Goal: Task Accomplishment & Management: Manage account settings

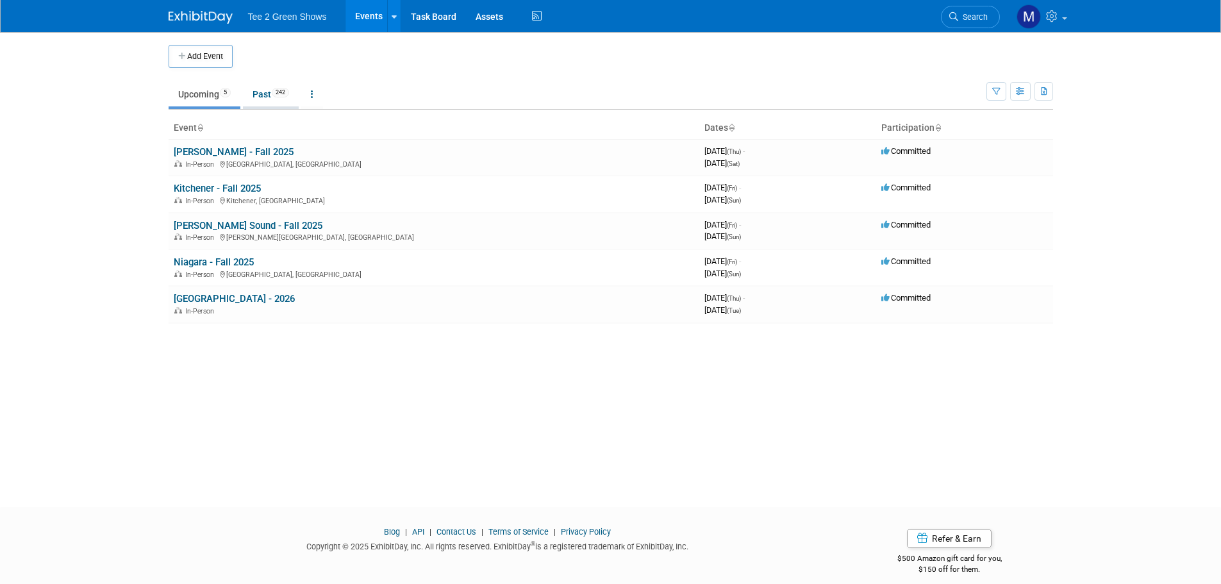
click at [274, 93] on link "Past 242" at bounding box center [271, 94] width 56 height 24
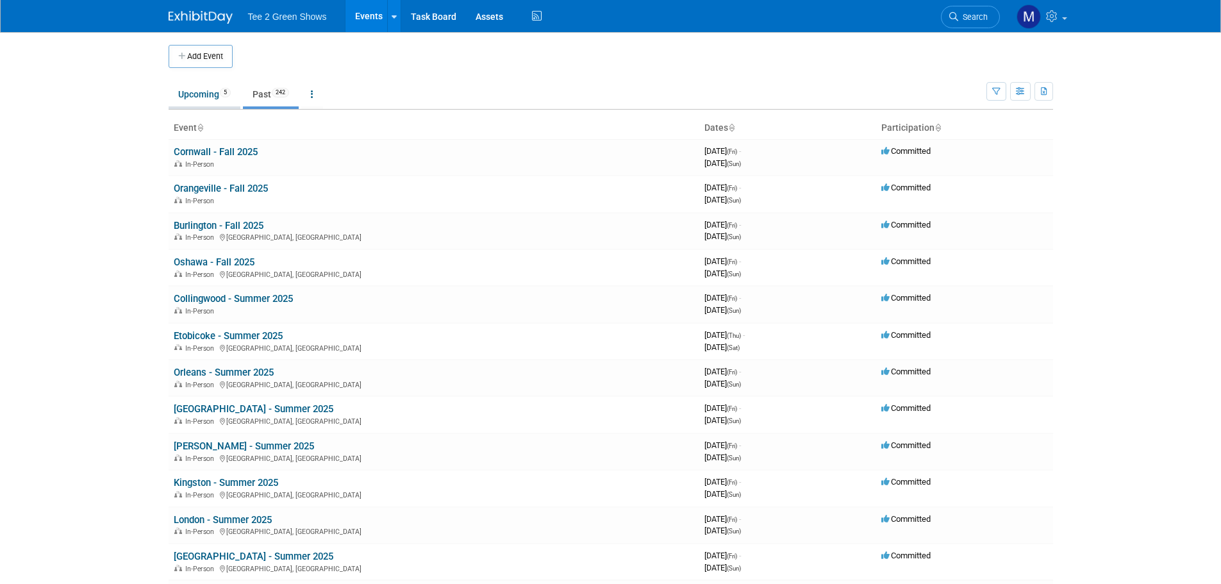
click at [205, 101] on link "Upcoming 5" at bounding box center [205, 94] width 72 height 24
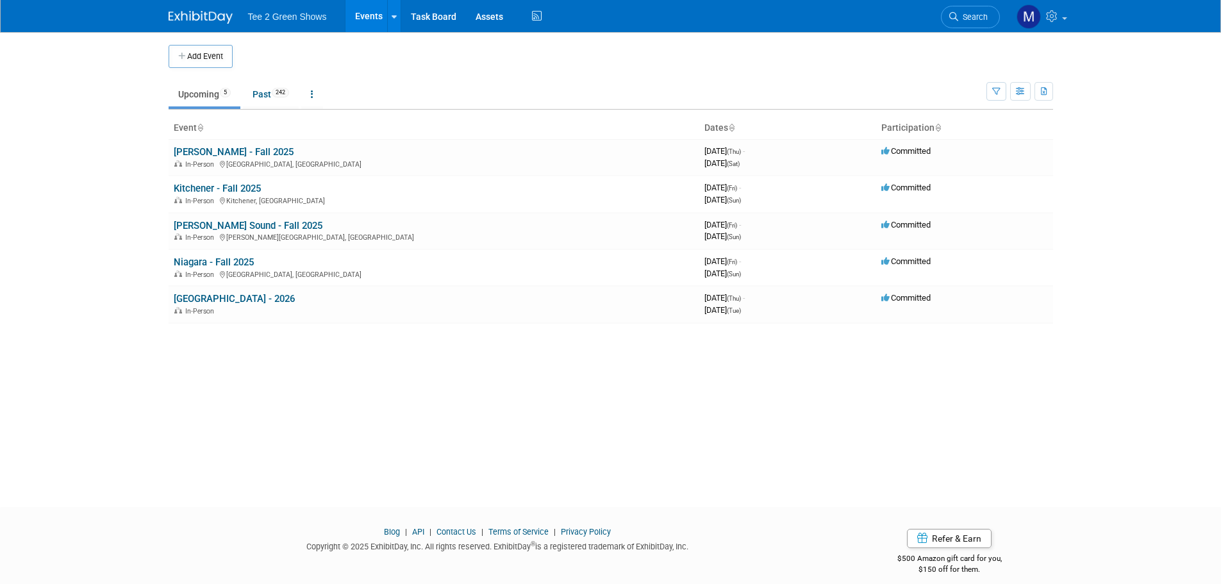
click at [210, 53] on button "Add Event" at bounding box center [201, 56] width 64 height 23
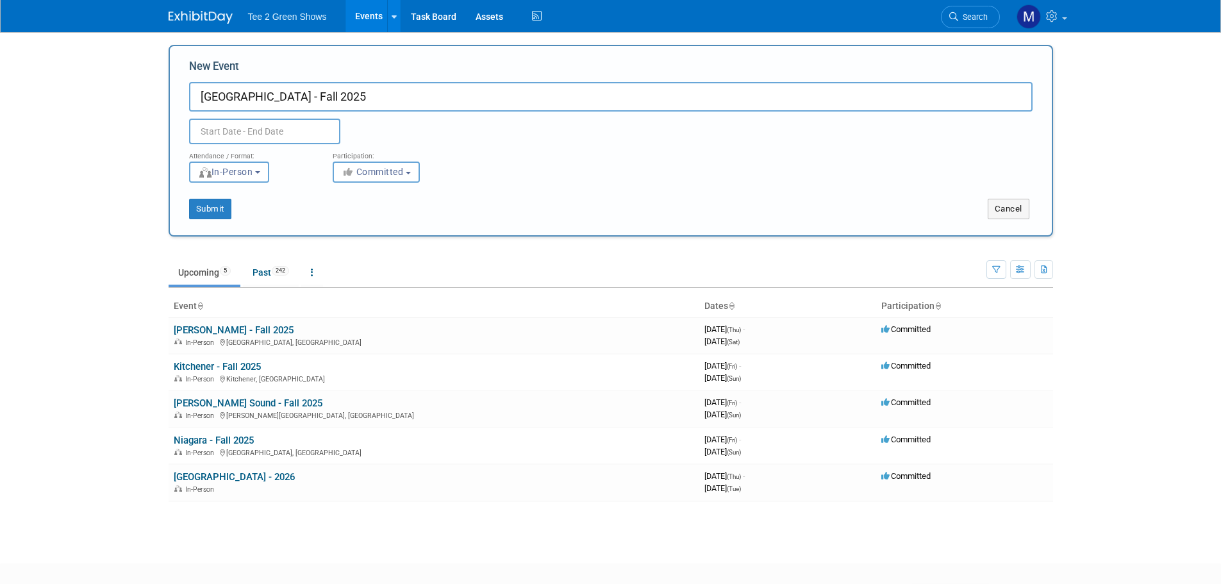
type input "Belleville - Fall 2025"
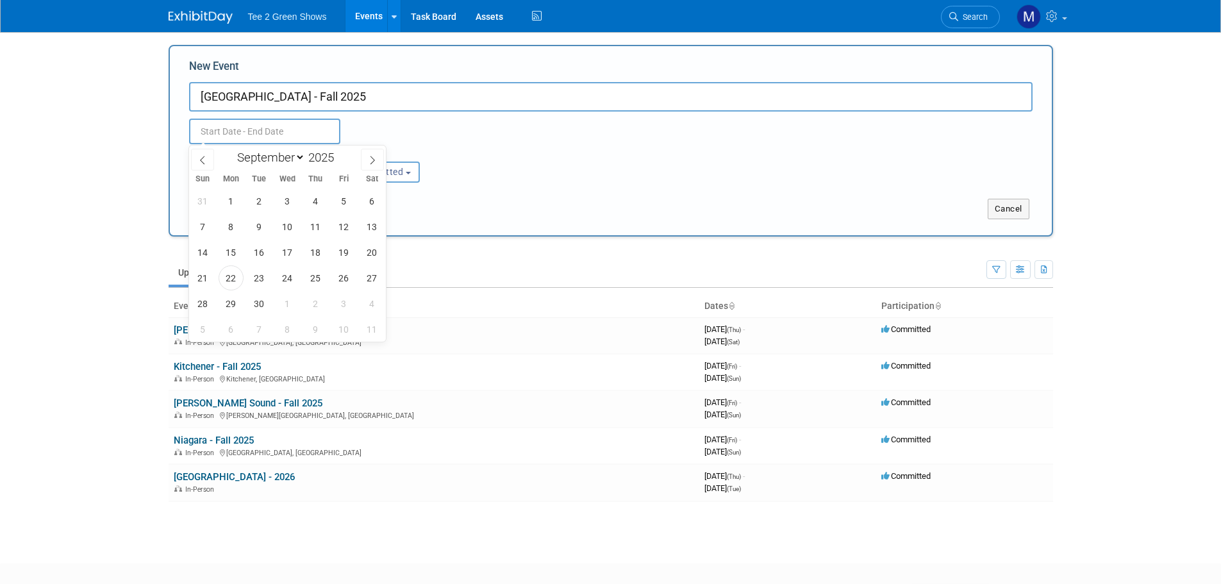
click at [237, 121] on input "text" at bounding box center [264, 132] width 151 height 26
click at [367, 158] on span at bounding box center [372, 160] width 23 height 22
select select "9"
click at [344, 271] on span "24" at bounding box center [343, 277] width 25 height 25
click at [204, 311] on span "26" at bounding box center [202, 303] width 25 height 25
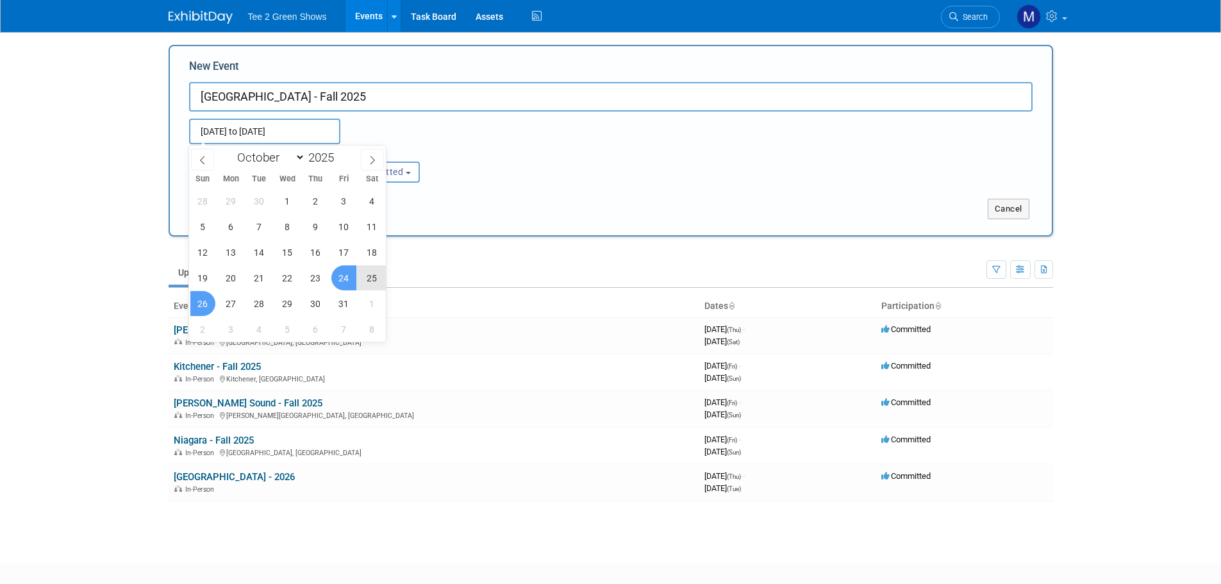
type input "Oct 24, 2025 to Oct 26, 2025"
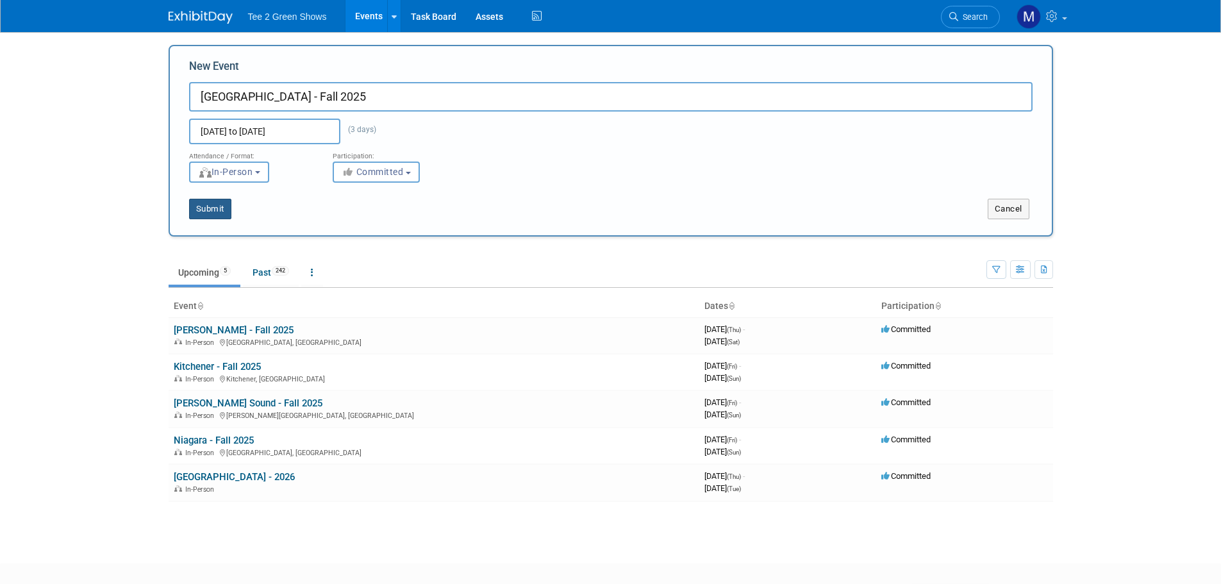
click at [214, 212] on button "Submit" at bounding box center [210, 209] width 42 height 21
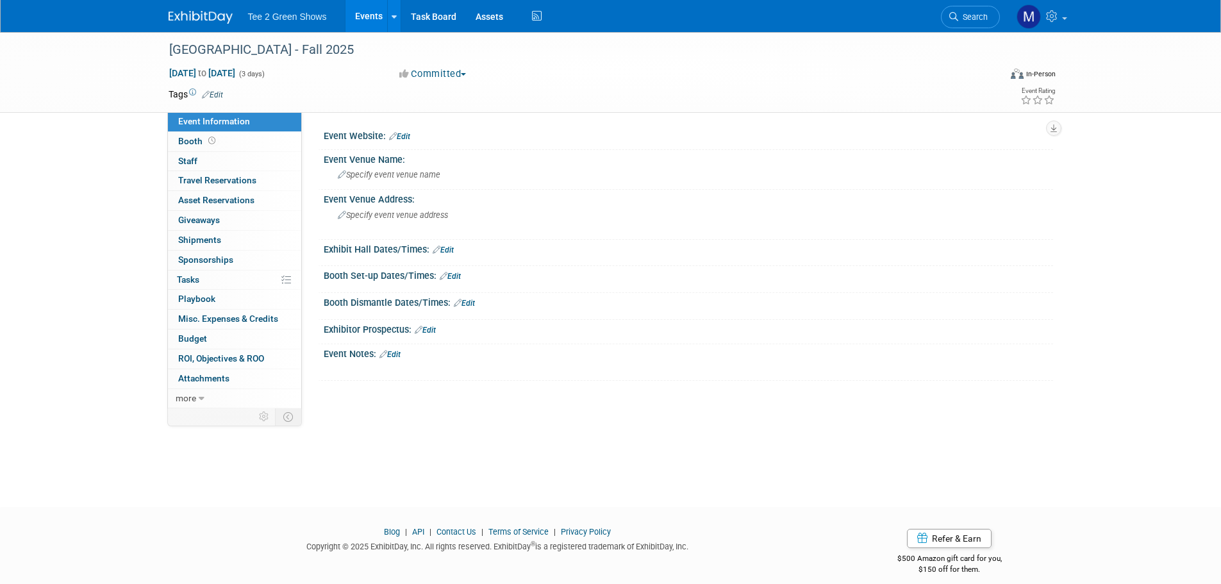
click at [208, 16] on img at bounding box center [201, 17] width 64 height 13
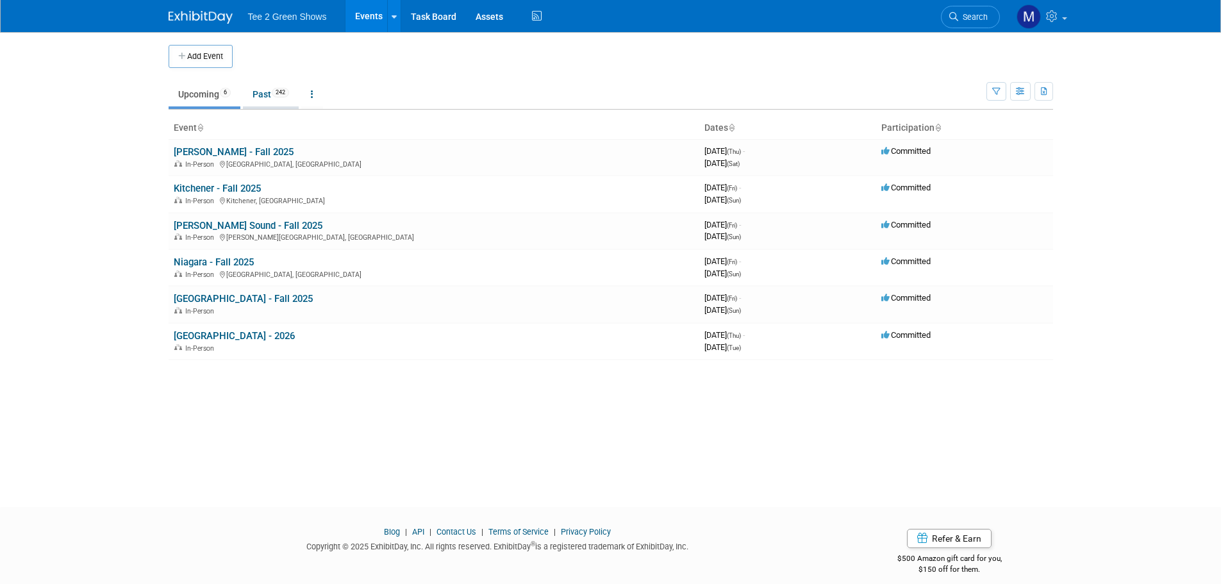
click at [272, 97] on link "Past 242" at bounding box center [271, 94] width 56 height 24
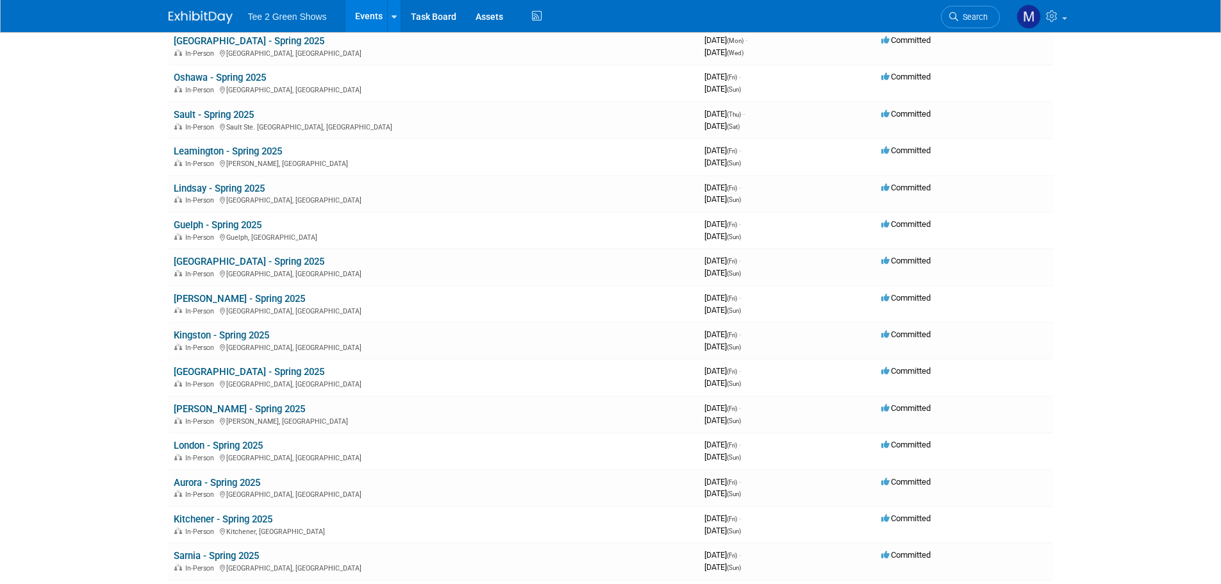
scroll to position [1539, 0]
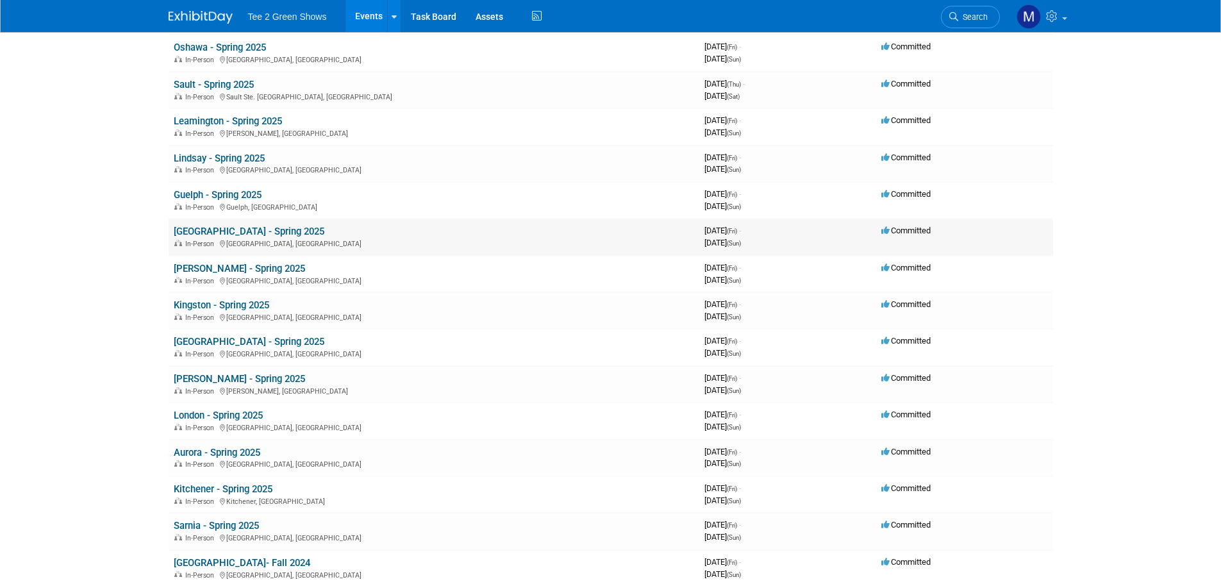
click at [228, 231] on link "[GEOGRAPHIC_DATA] - Spring 2025" at bounding box center [249, 232] width 151 height 12
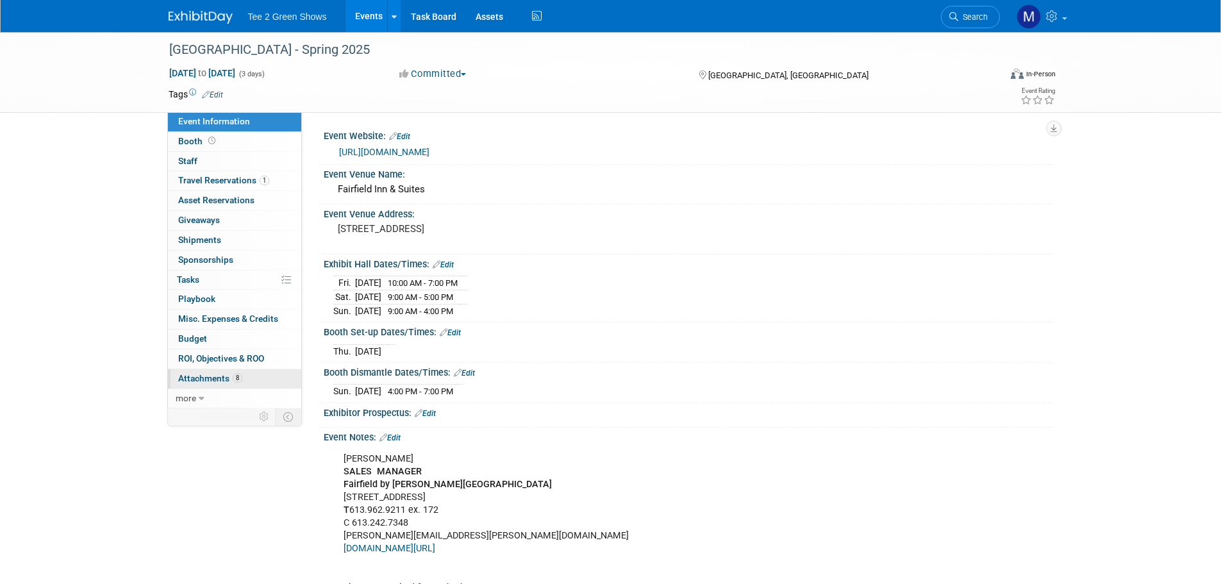
click at [237, 378] on span "8" at bounding box center [238, 378] width 10 height 10
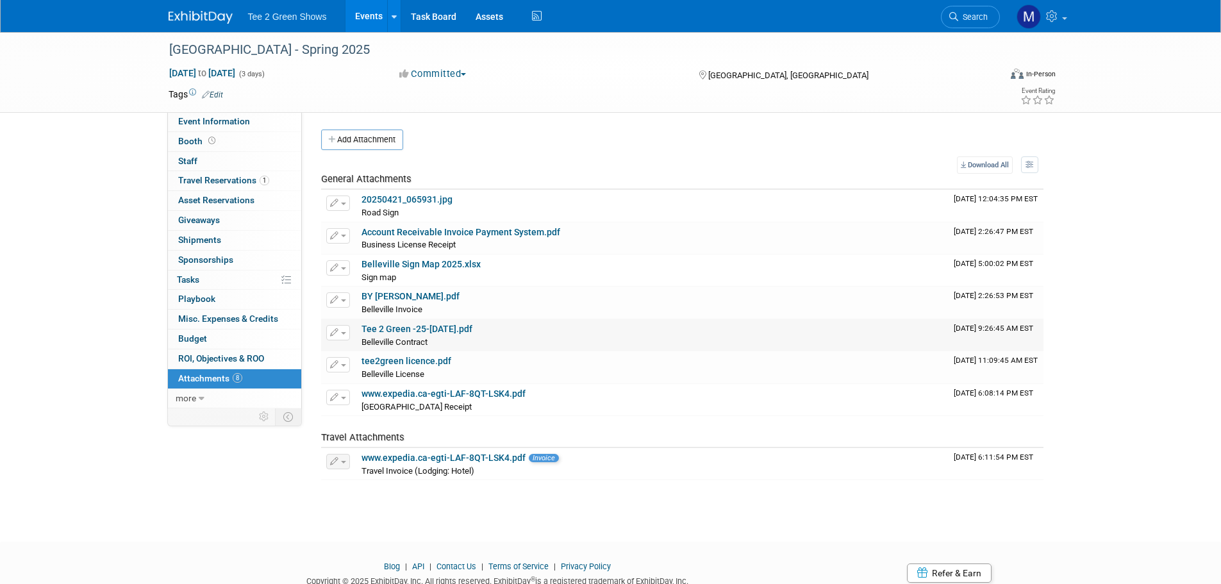
click at [401, 332] on link "Tee 2 Green -25-27 Apr 2025.pdf" at bounding box center [417, 329] width 111 height 10
click at [191, 21] on img at bounding box center [201, 17] width 64 height 13
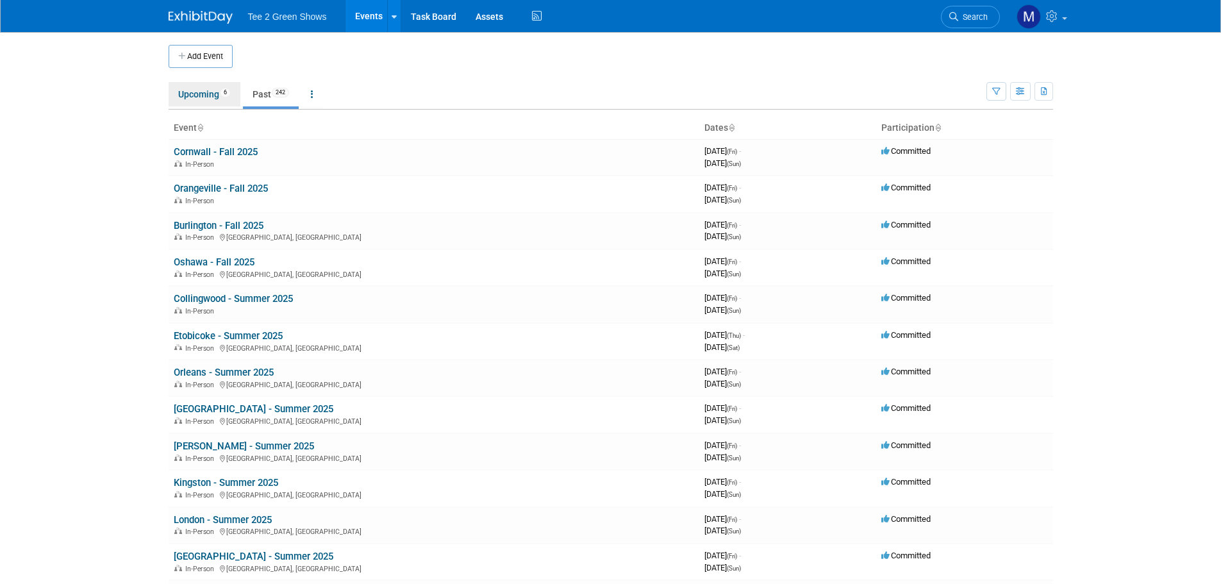
click at [204, 96] on link "Upcoming 6" at bounding box center [205, 94] width 72 height 24
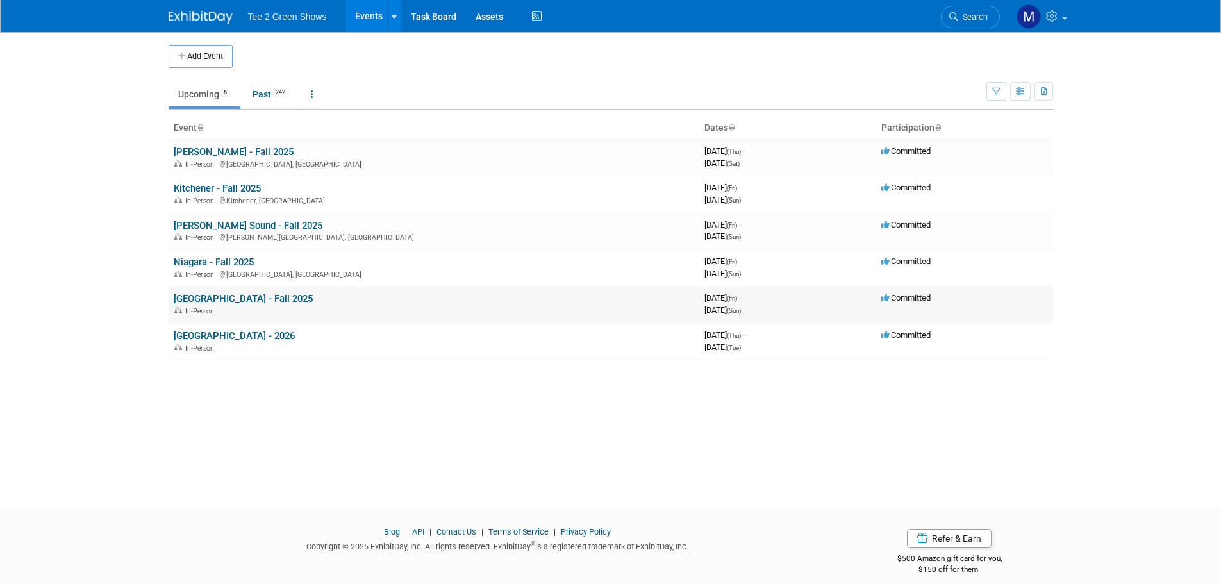
click at [224, 299] on link "[GEOGRAPHIC_DATA] - Fall 2025" at bounding box center [243, 299] width 139 height 12
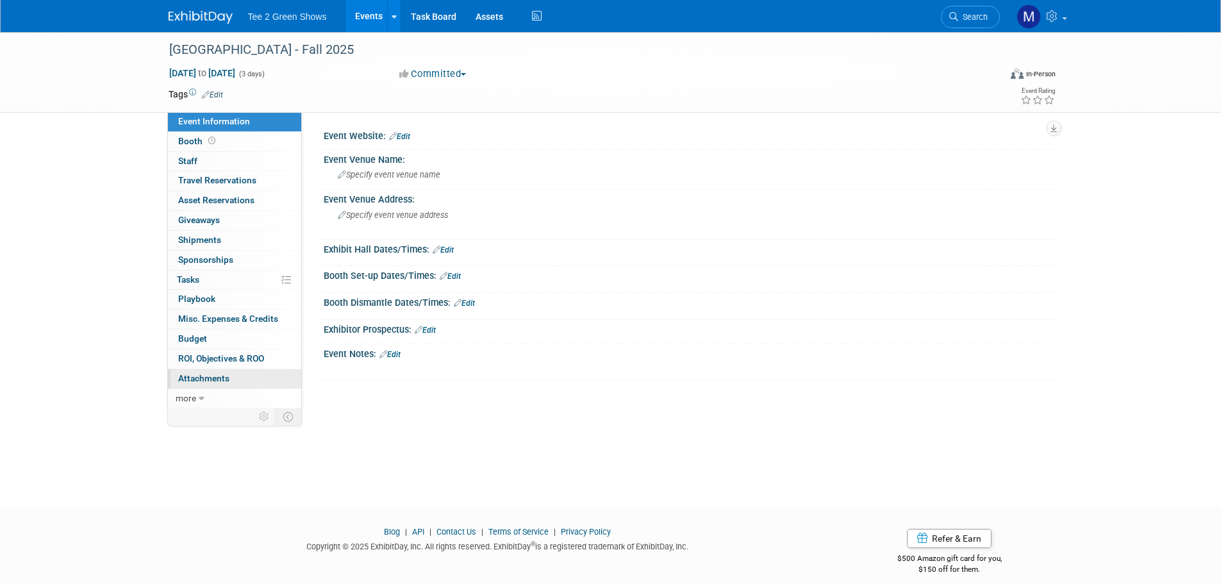
click at [246, 382] on link "0 Attachments 0" at bounding box center [234, 378] width 133 height 19
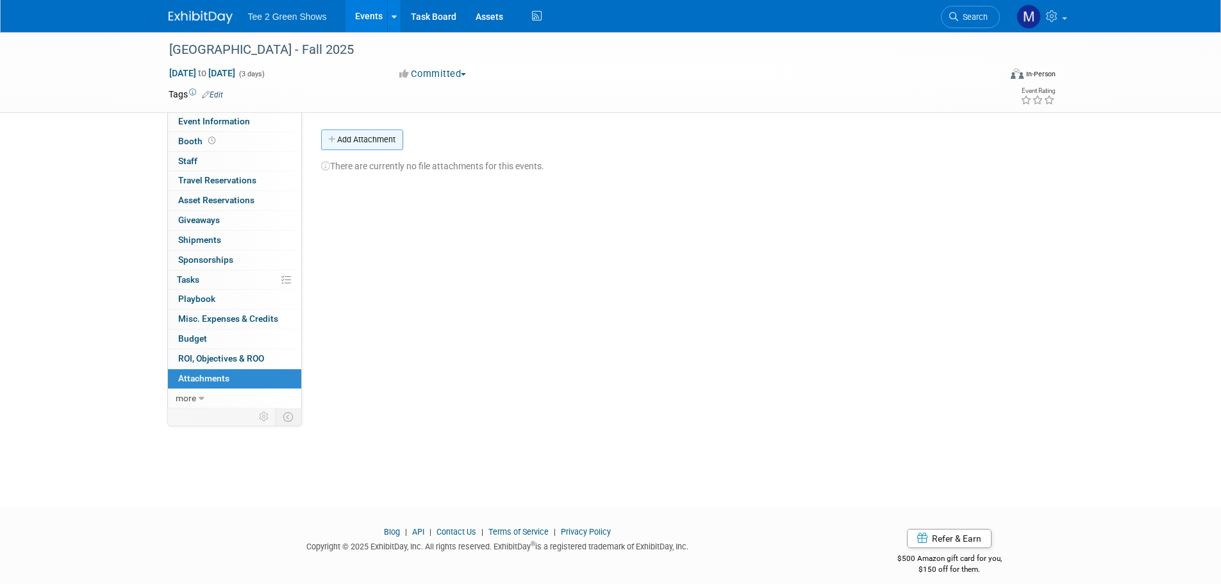
click at [368, 142] on button "Add Attachment" at bounding box center [362, 139] width 82 height 21
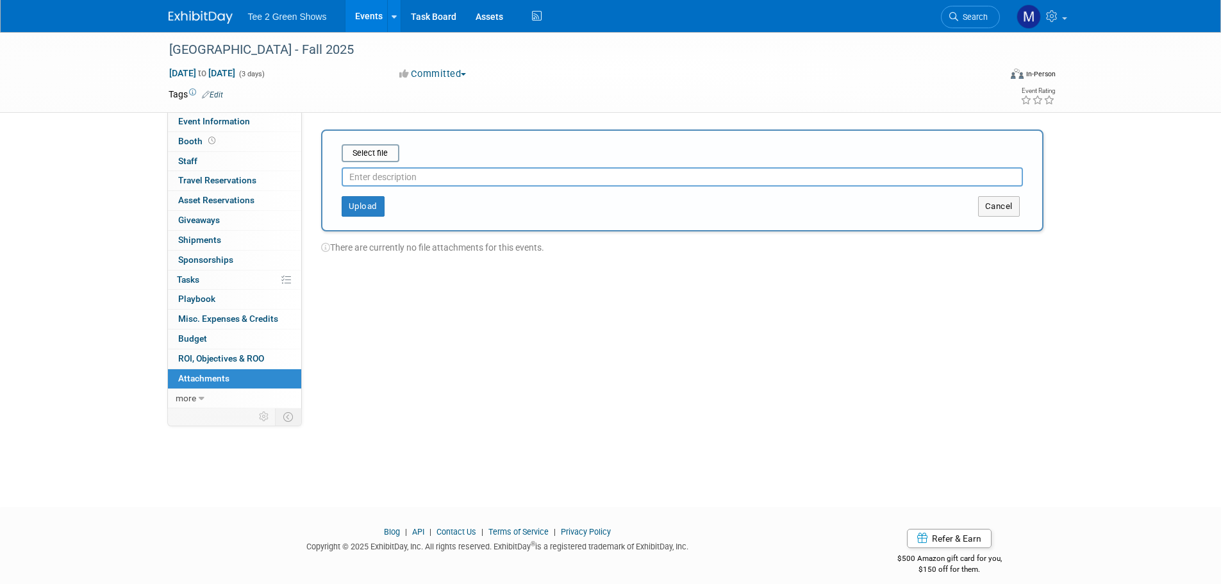
click at [372, 176] on input "text" at bounding box center [682, 176] width 681 height 19
type input "Venue Contract"
click at [374, 160] on input "file" at bounding box center [322, 153] width 153 height 15
click at [373, 199] on button "Upload" at bounding box center [363, 201] width 43 height 21
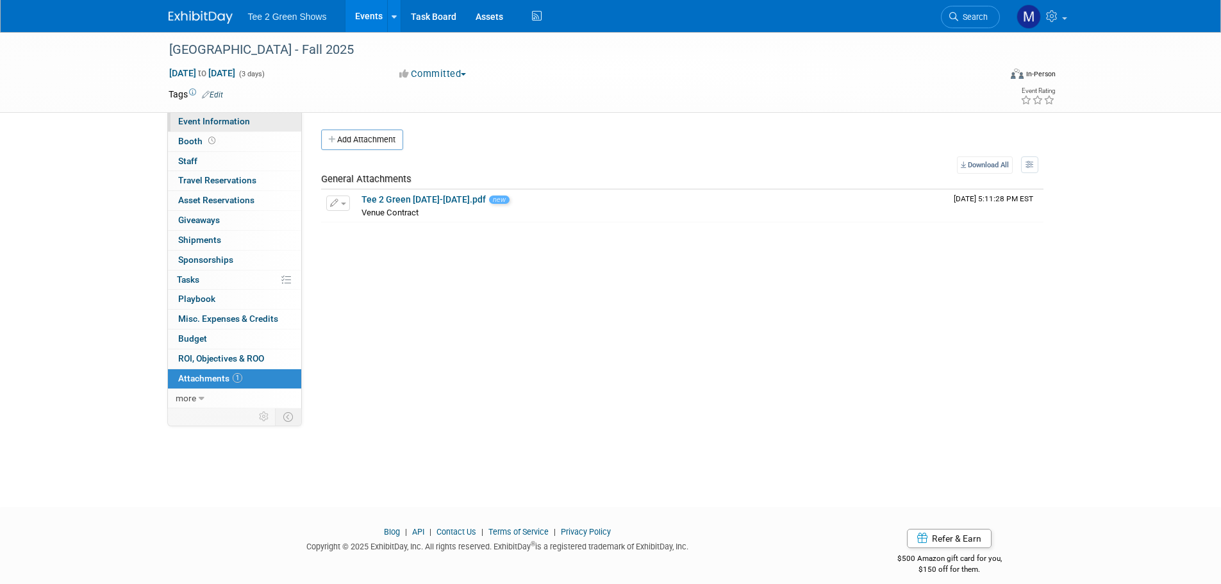
click at [221, 120] on span "Event Information" at bounding box center [214, 121] width 72 height 10
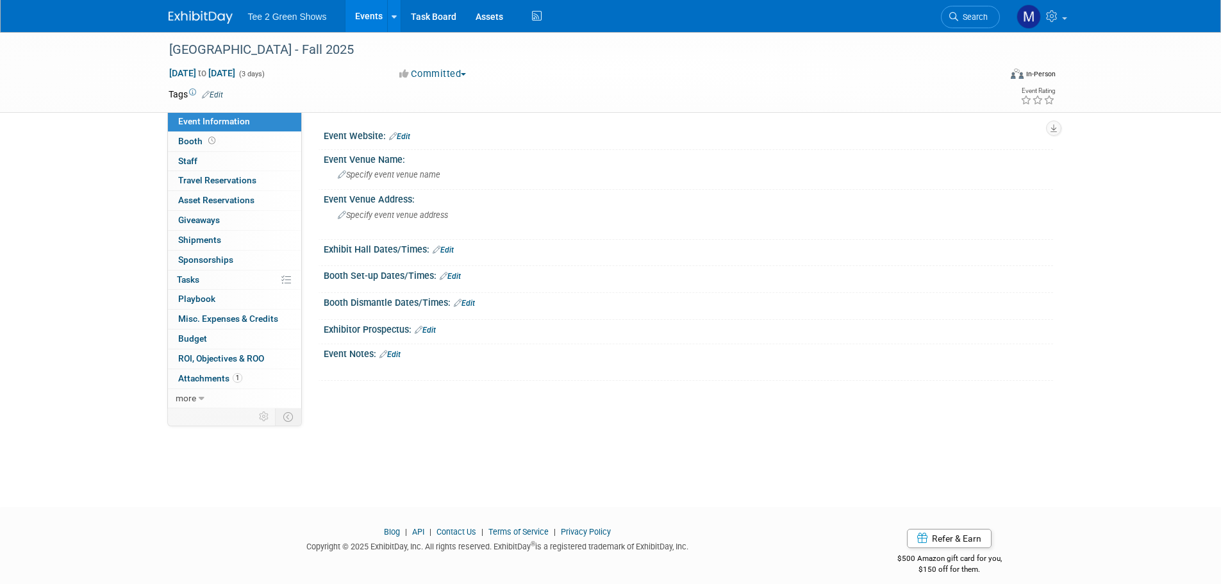
click at [403, 136] on link "Edit" at bounding box center [399, 136] width 21 height 9
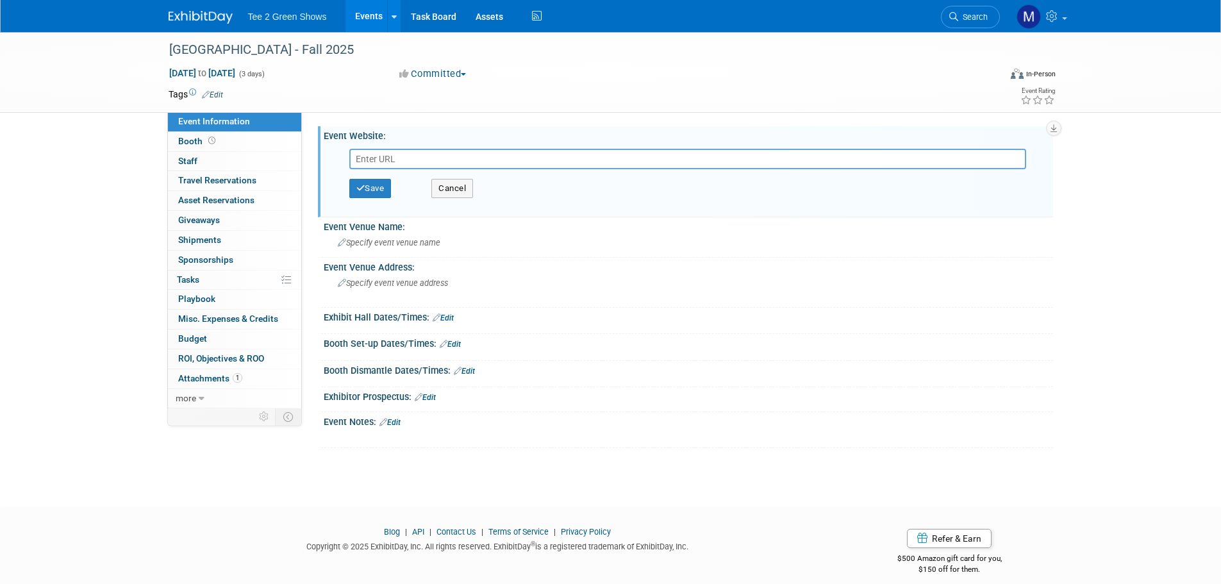
click at [410, 158] on input "text" at bounding box center [687, 159] width 677 height 21
type input "https://www.marriott.com/fr/hotels/ygkfi-fairfield-inn-and-suites-belleville/ov…"
click at [383, 185] on button "Save" at bounding box center [370, 188] width 42 height 19
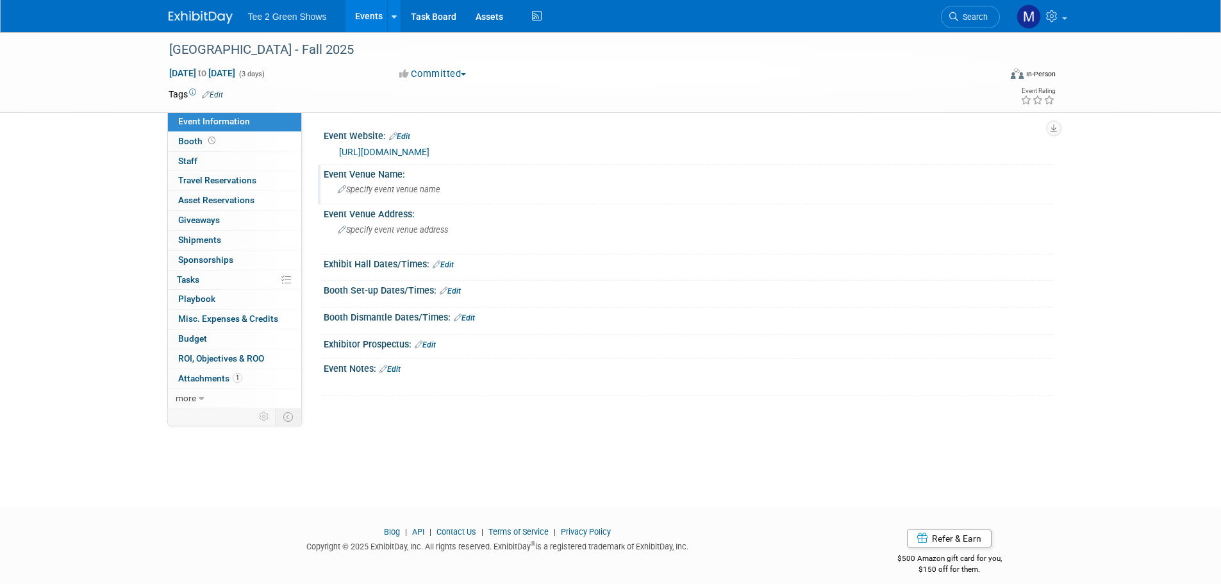
click at [391, 181] on div "Specify event venue name" at bounding box center [688, 190] width 710 height 20
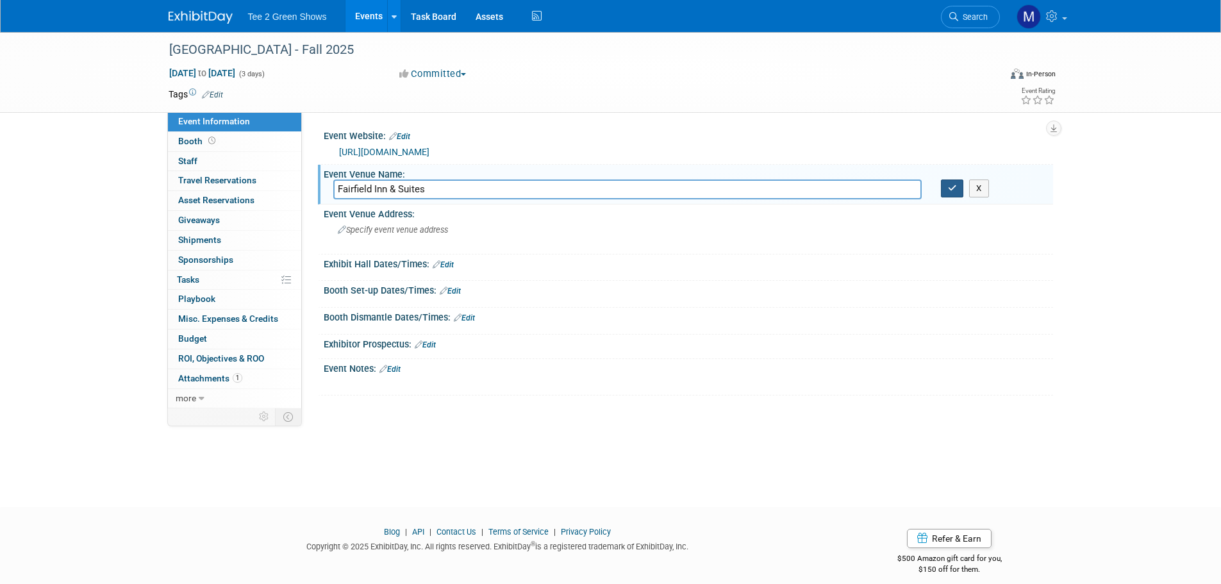
type input "Fairfield Inn & Suites"
click at [955, 191] on icon "button" at bounding box center [952, 188] width 9 height 8
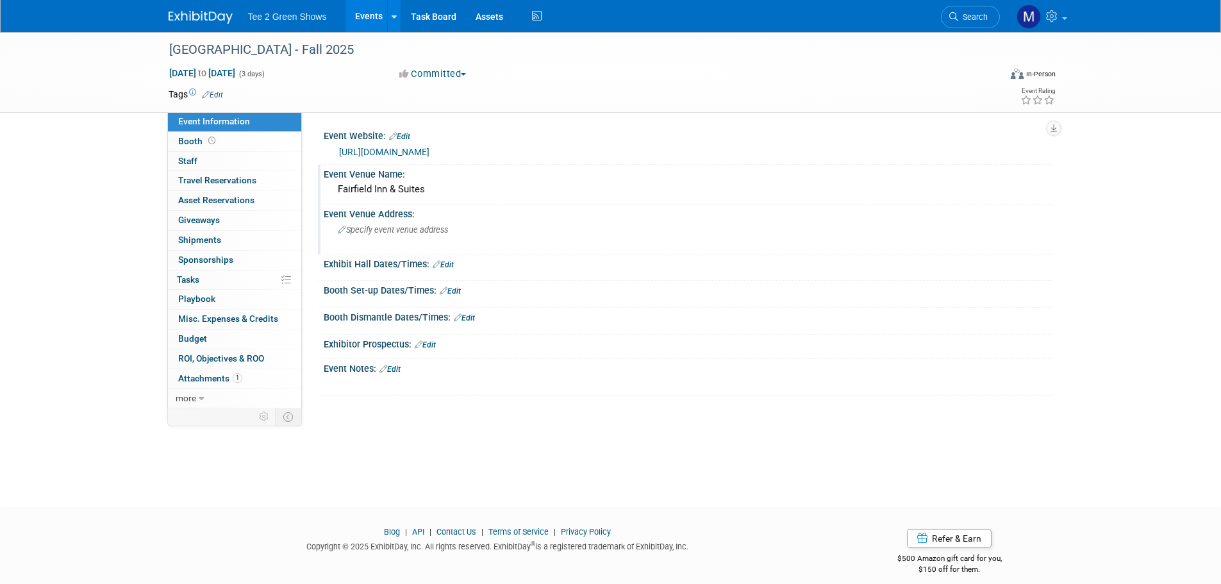
click at [387, 226] on span "Specify event venue address" at bounding box center [393, 230] width 110 height 10
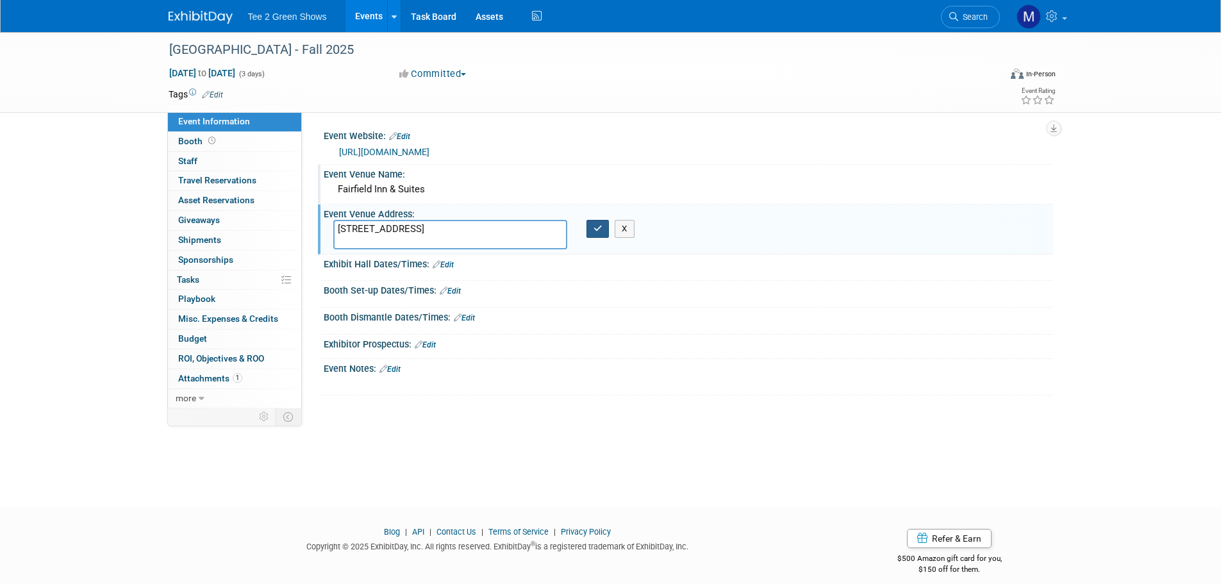
type textarea "407 N Front St, Belleville, ON K8P 3C8"
click at [589, 228] on button "button" at bounding box center [598, 229] width 23 height 18
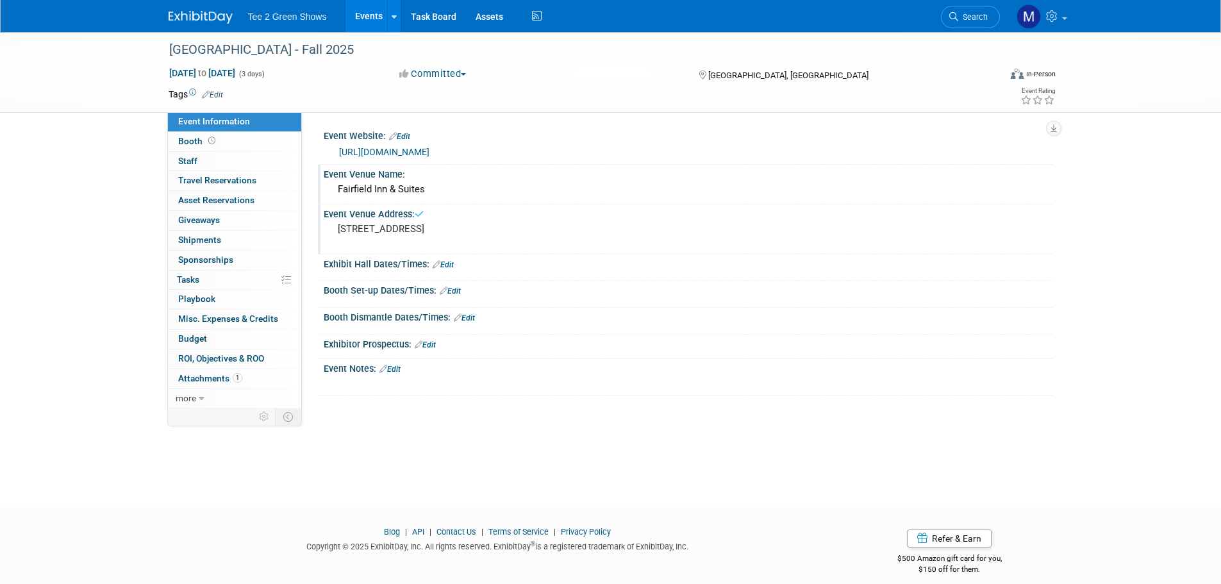
click at [445, 260] on link "Edit" at bounding box center [443, 264] width 21 height 9
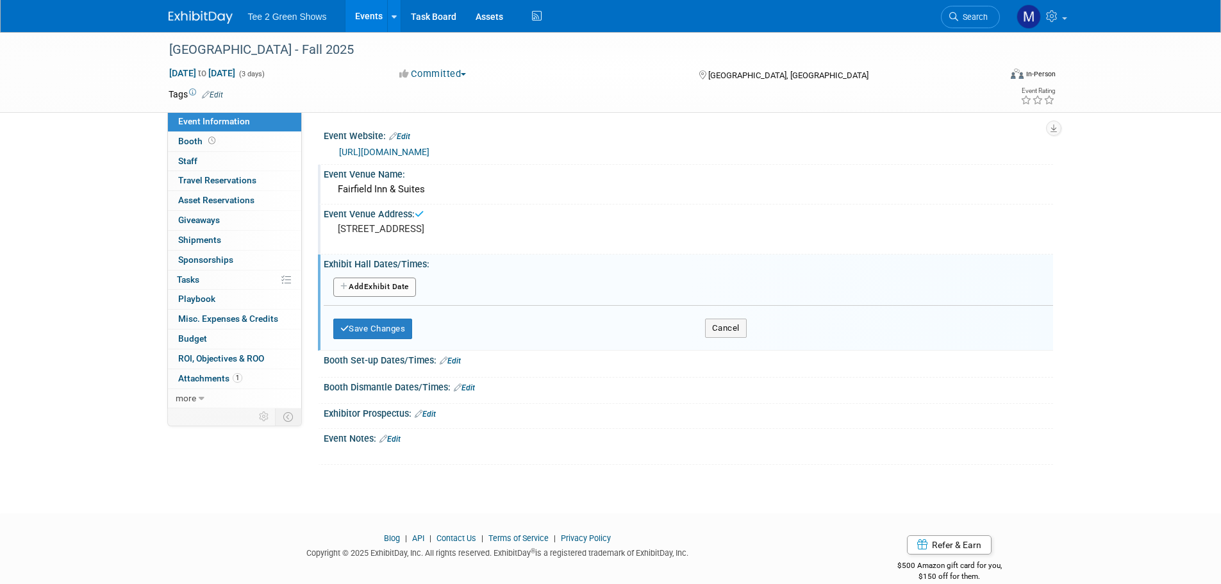
click at [385, 289] on button "Add Another Exhibit Date" at bounding box center [374, 287] width 83 height 19
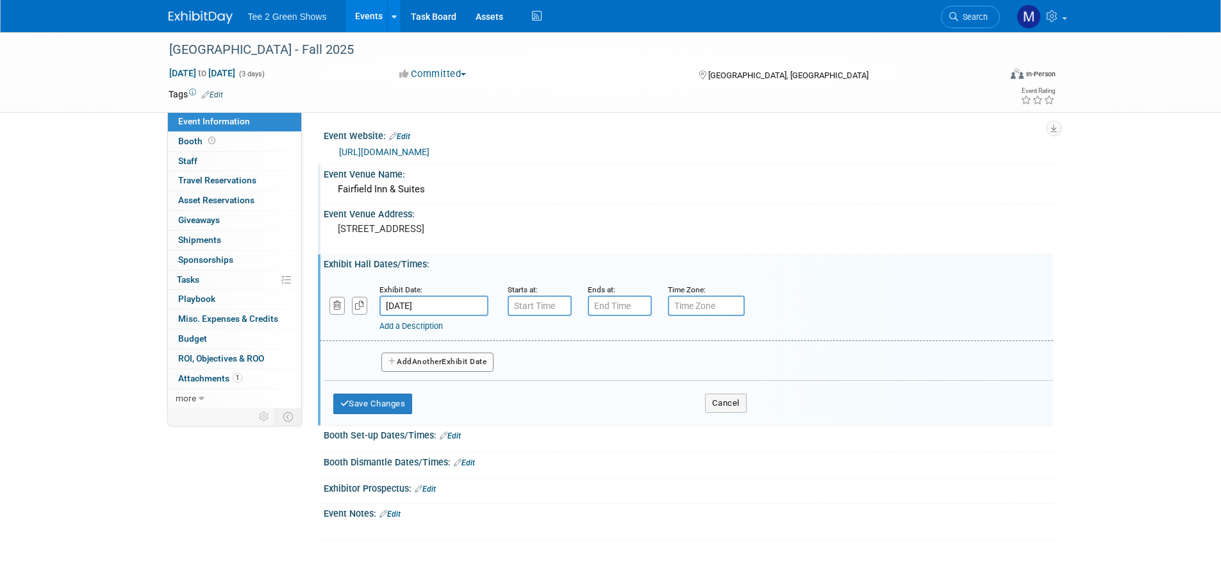
click at [435, 353] on div "Add Another Exhibit Date" at bounding box center [689, 358] width 730 height 34
click at [435, 356] on button "Add Another Exhibit Date" at bounding box center [437, 362] width 113 height 19
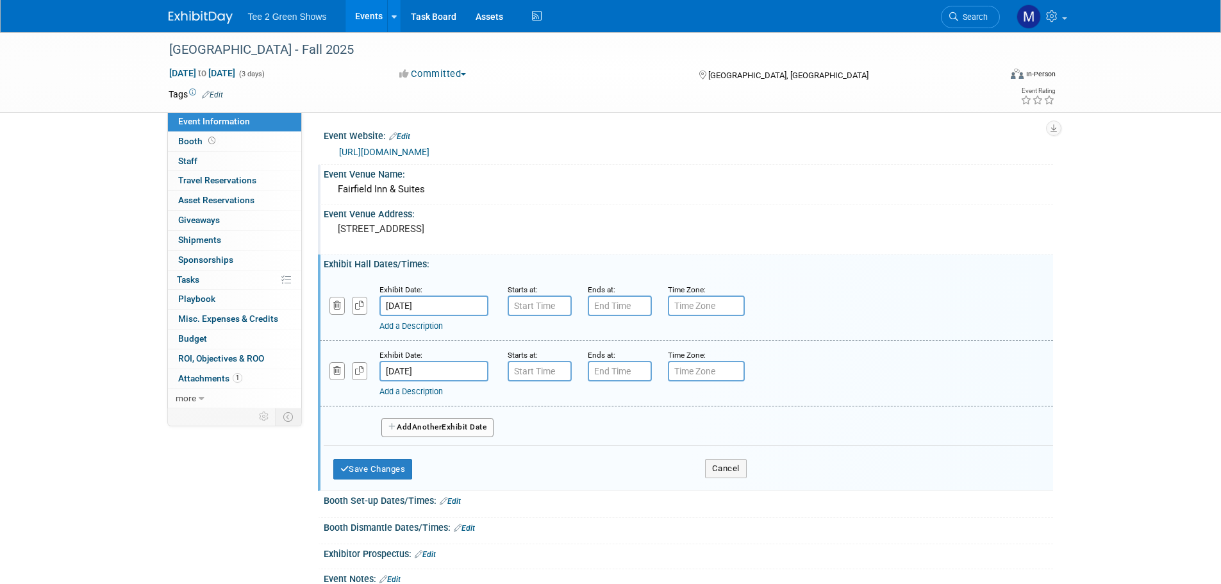
click at [441, 413] on div "Add Another Exhibit Date" at bounding box center [689, 423] width 730 height 34
click at [440, 429] on span "Another" at bounding box center [427, 426] width 30 height 9
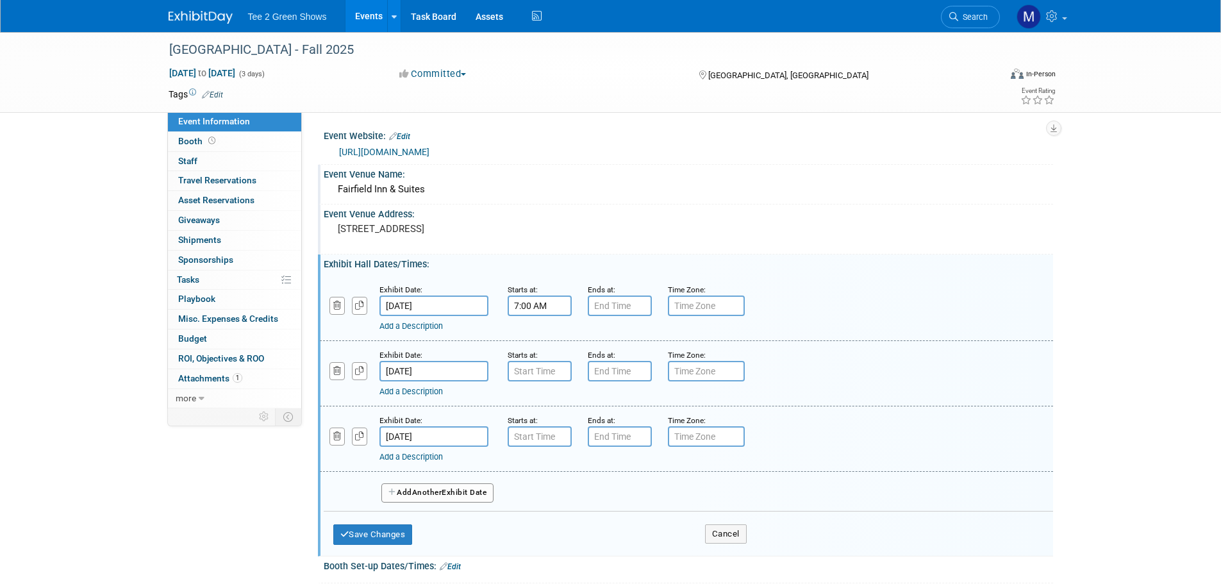
click at [521, 308] on input "7:00 AM" at bounding box center [540, 306] width 64 height 21
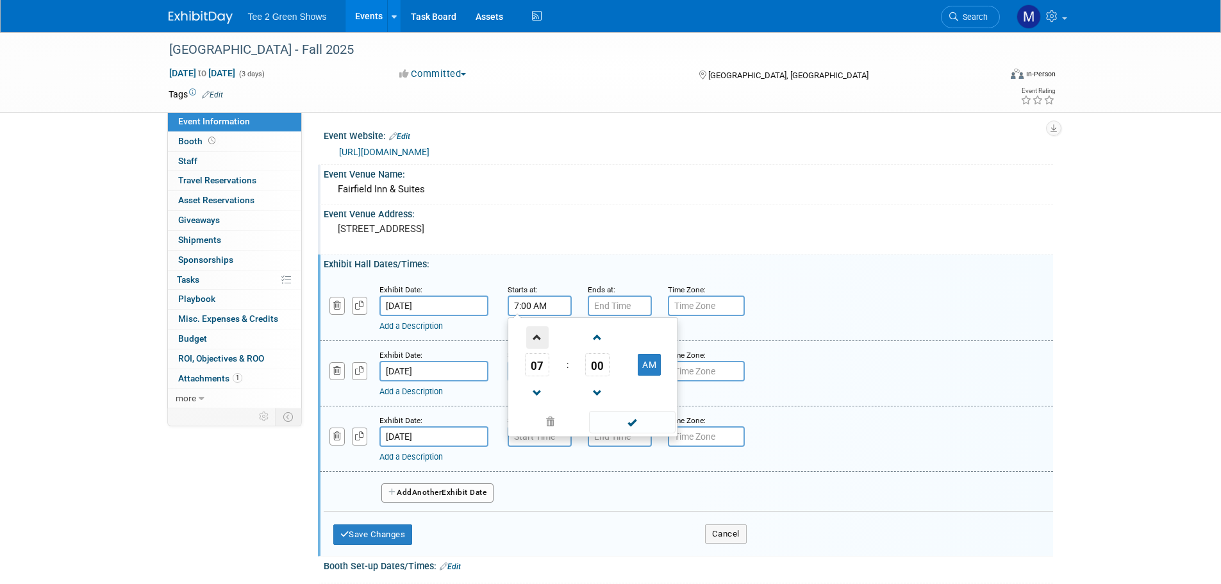
click at [539, 342] on span at bounding box center [537, 337] width 22 height 22
type input "10:00 AM"
click at [610, 421] on span at bounding box center [632, 422] width 87 height 22
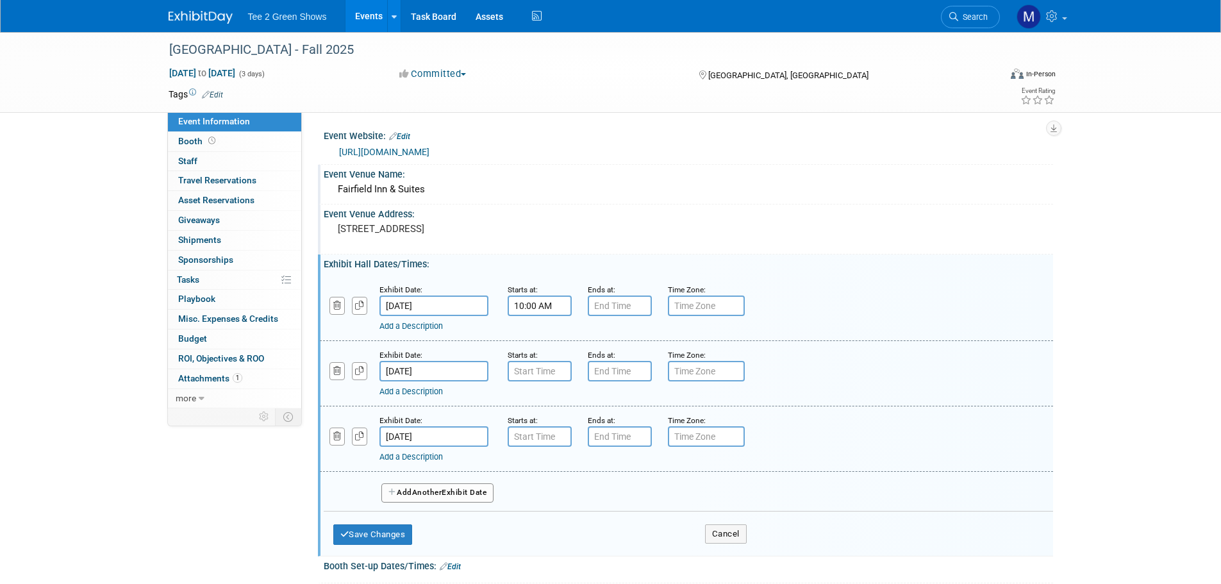
type input "7:00 PM"
click at [609, 314] on input "7:00 PM" at bounding box center [620, 306] width 64 height 21
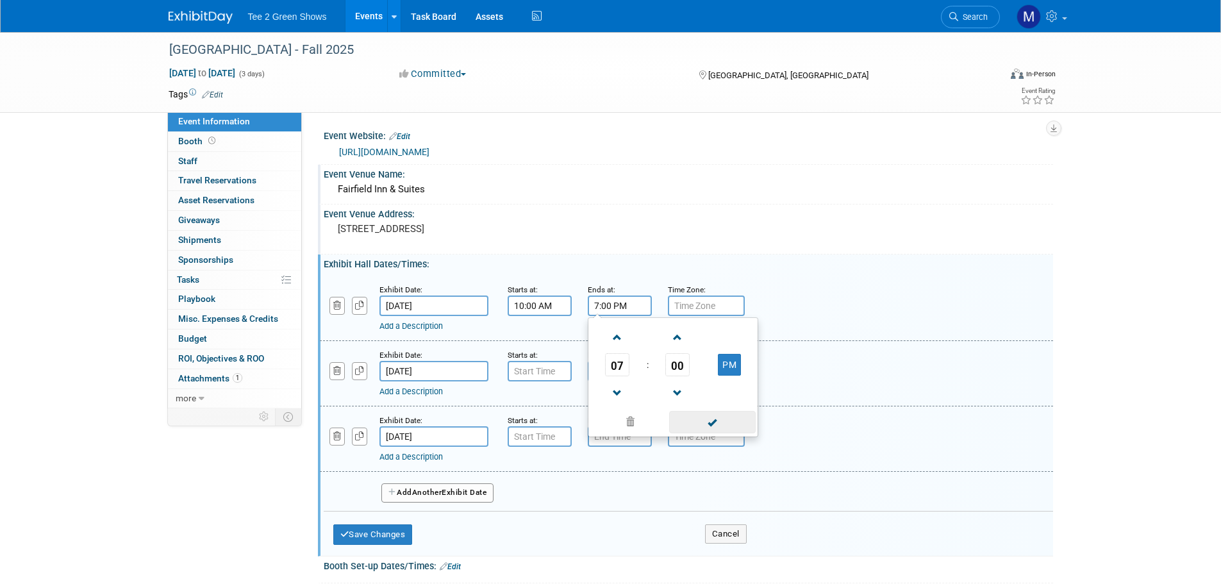
click at [688, 417] on span at bounding box center [712, 422] width 87 height 22
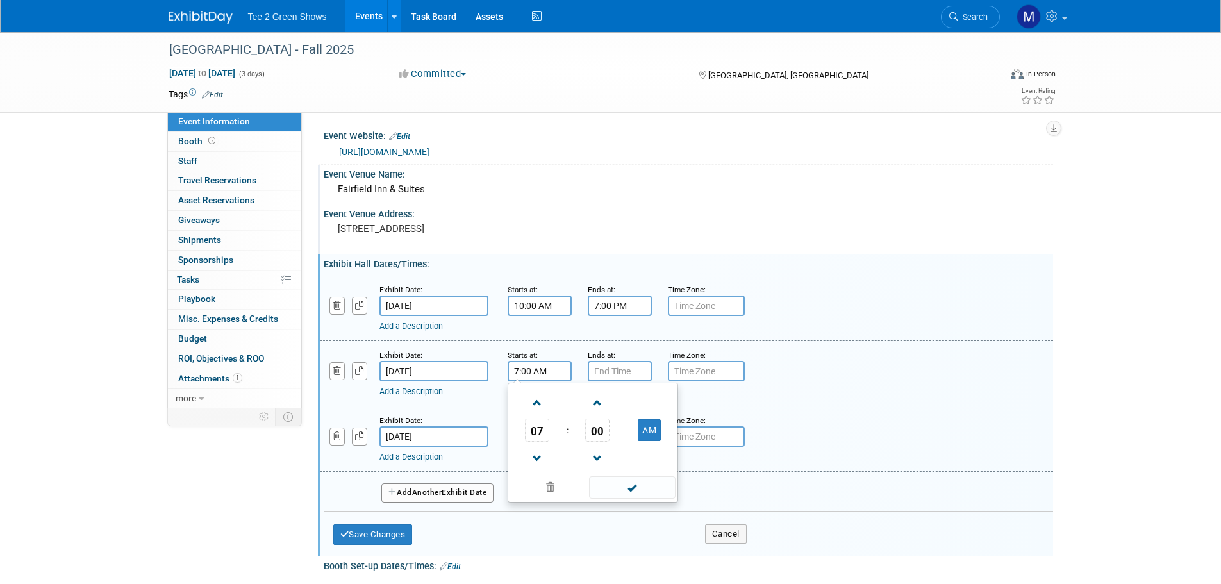
click at [565, 378] on input "7:00 AM" at bounding box center [540, 371] width 64 height 21
click at [540, 460] on span at bounding box center [537, 458] width 22 height 22
click at [542, 398] on span at bounding box center [537, 403] width 22 height 22
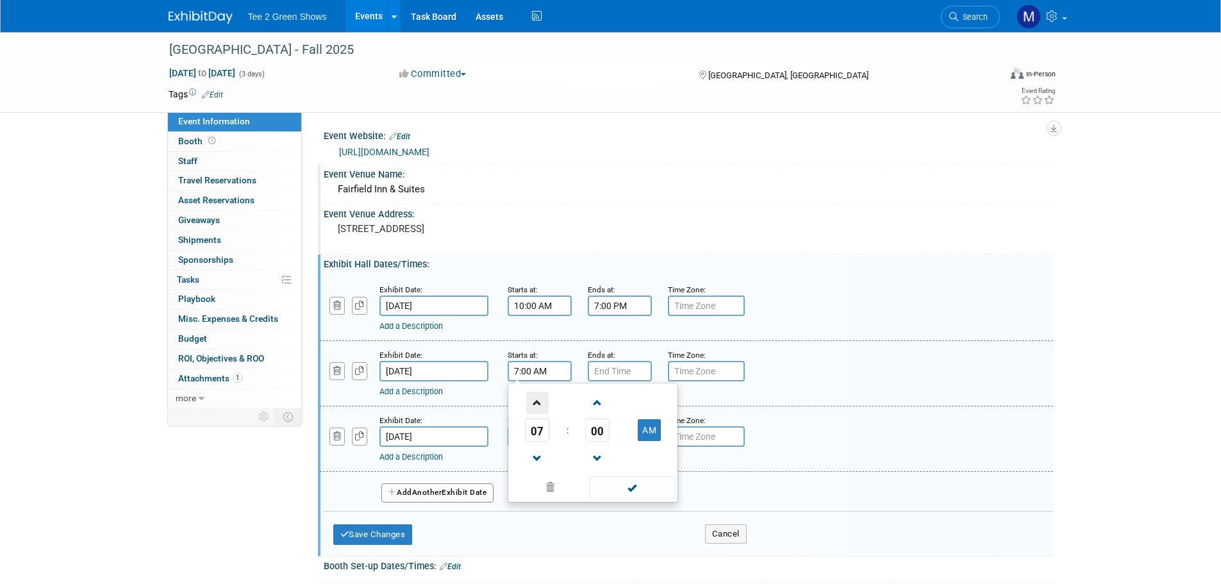
click at [542, 398] on span at bounding box center [537, 403] width 22 height 22
type input "9:00 AM"
click at [635, 483] on span at bounding box center [632, 487] width 87 height 22
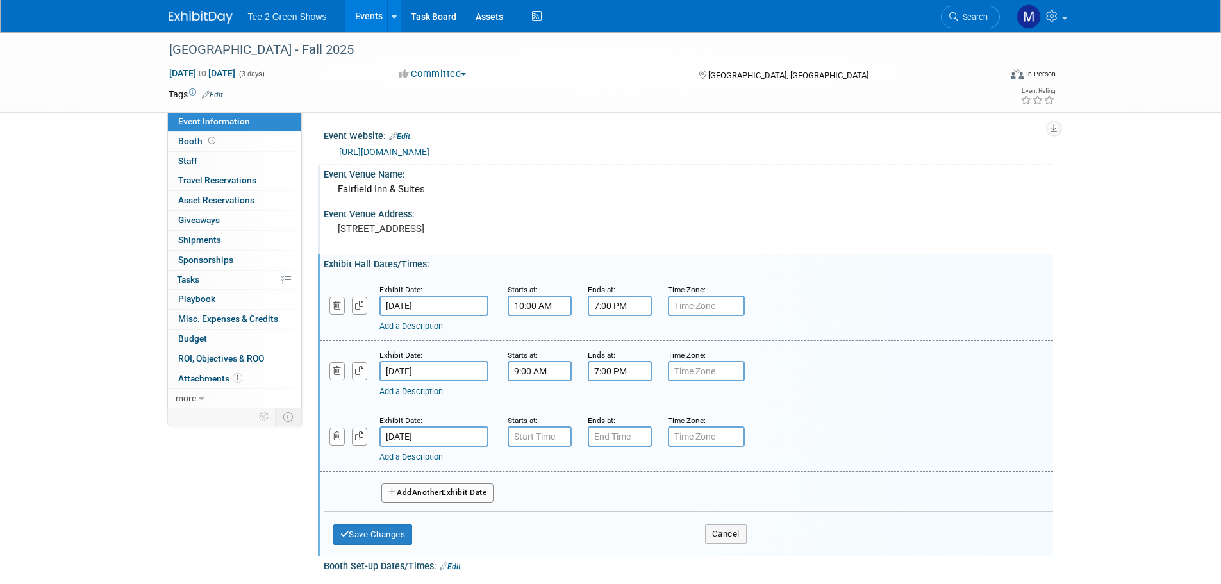
click at [615, 376] on input "7:00 PM" at bounding box center [620, 371] width 64 height 21
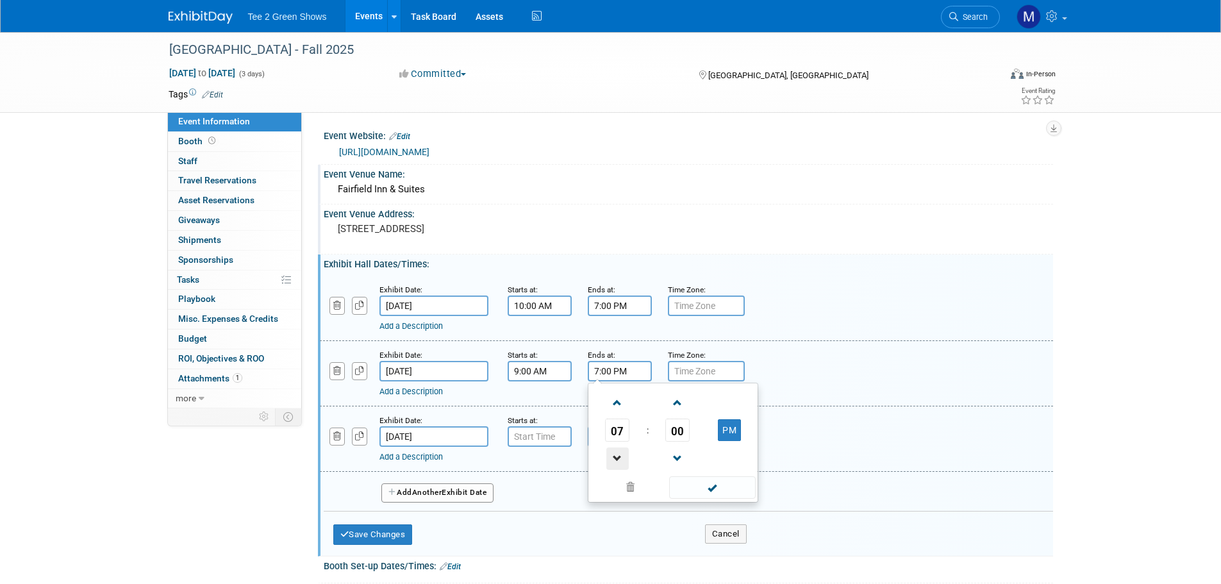
click at [621, 460] on span at bounding box center [617, 458] width 22 height 22
type input "5:00 PM"
click at [692, 484] on span at bounding box center [712, 487] width 87 height 22
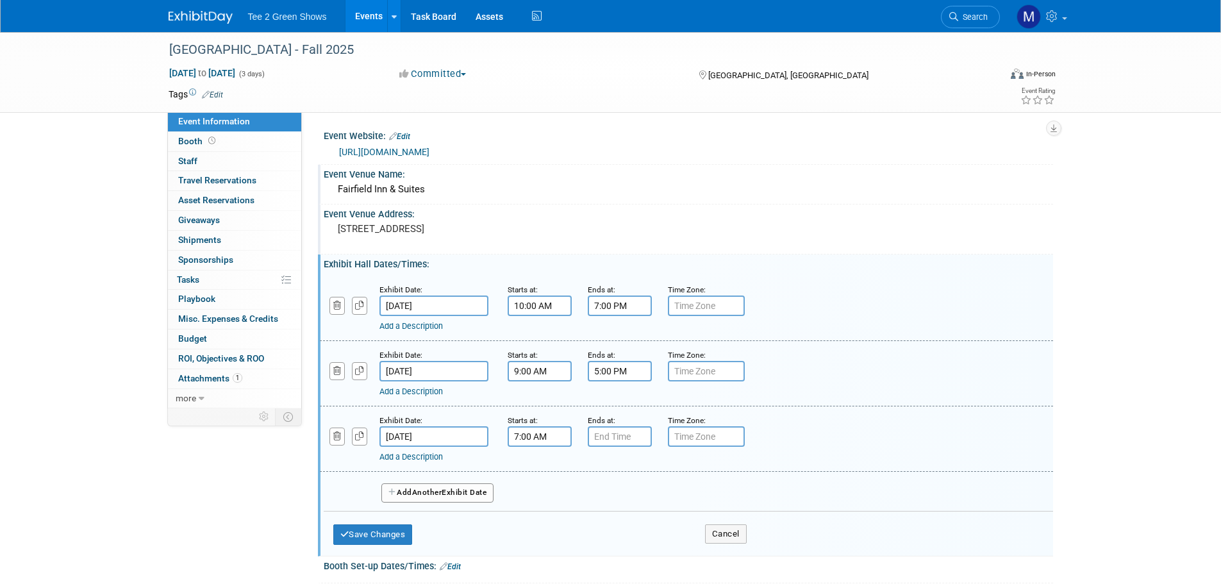
click at [555, 444] on input "7:00 AM" at bounding box center [540, 436] width 64 height 21
click at [540, 473] on span at bounding box center [537, 468] width 22 height 22
type input "9:00 AM"
click at [622, 552] on span at bounding box center [632, 553] width 87 height 22
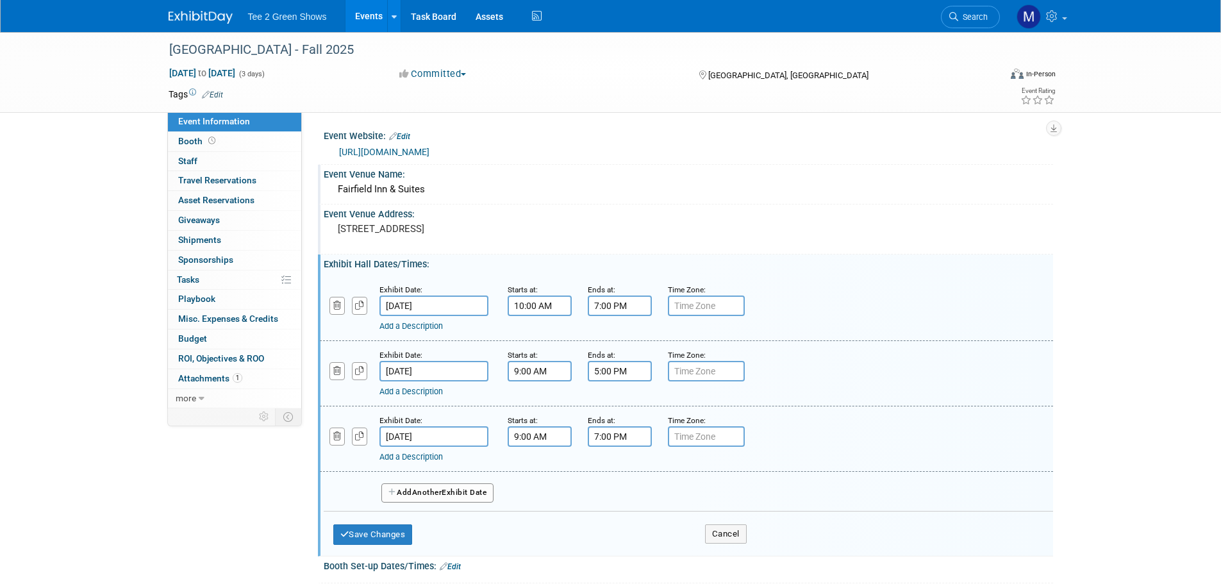
click at [615, 446] on input "7:00 PM" at bounding box center [620, 436] width 64 height 21
click at [618, 517] on span at bounding box center [617, 524] width 22 height 22
click at [622, 523] on span at bounding box center [617, 524] width 22 height 22
type input "4:00 PM"
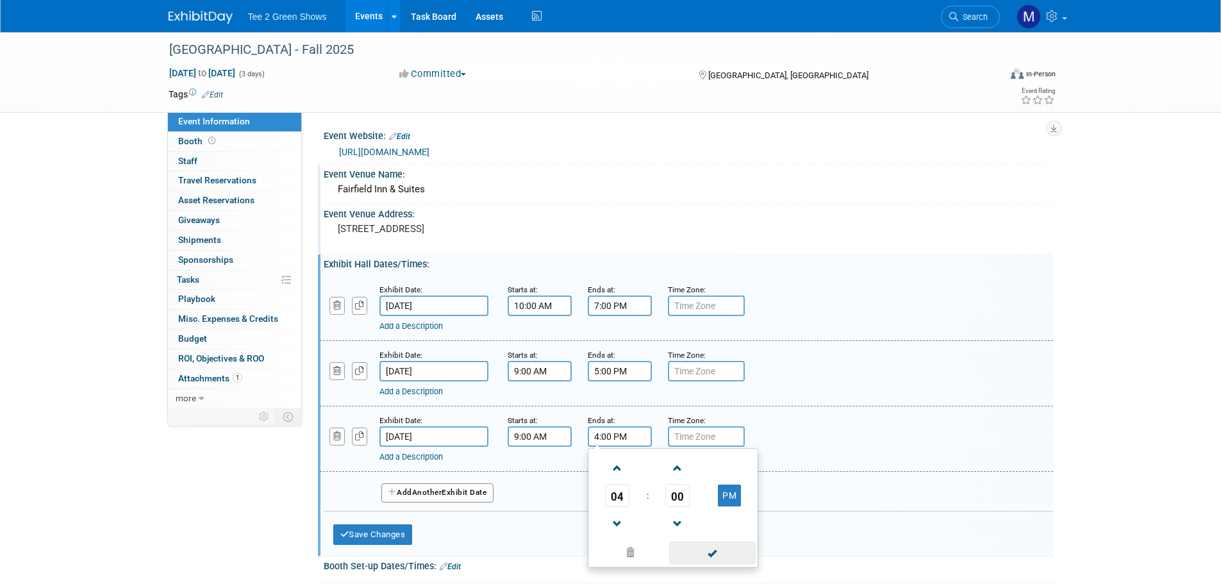
click at [701, 551] on span at bounding box center [712, 553] width 87 height 22
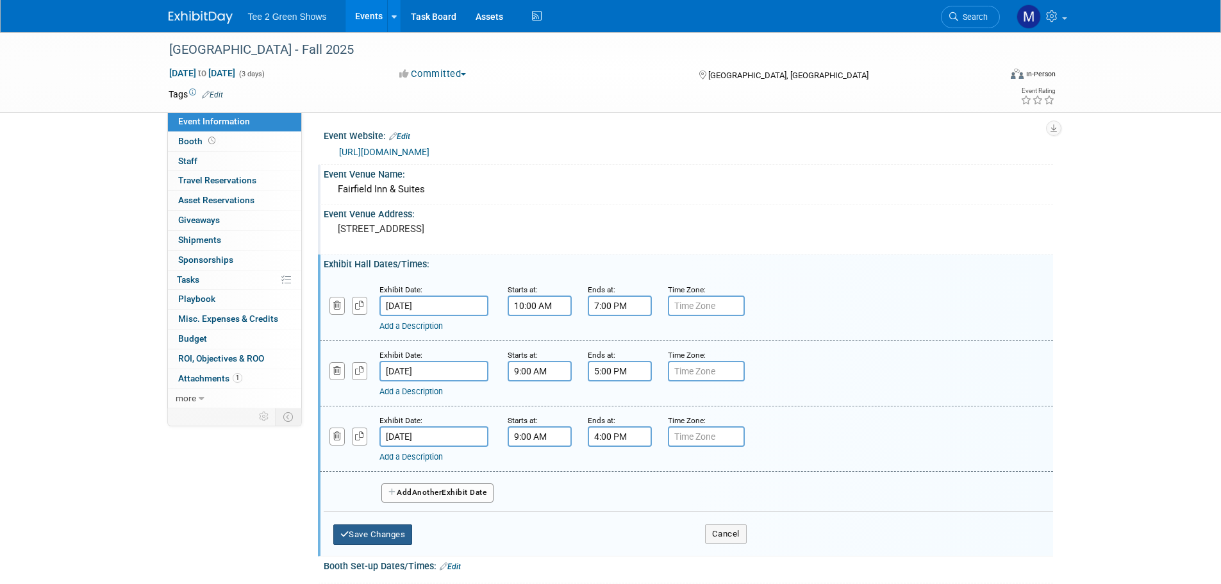
click at [405, 528] on button "Save Changes" at bounding box center [372, 534] width 79 height 21
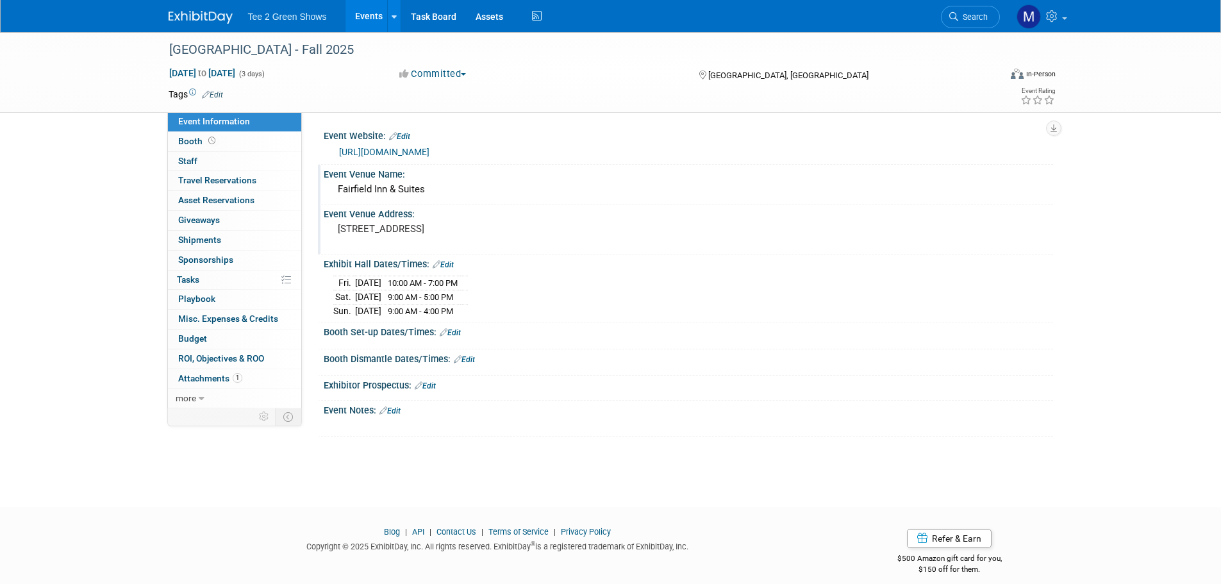
click at [396, 409] on link "Edit" at bounding box center [390, 410] width 21 height 9
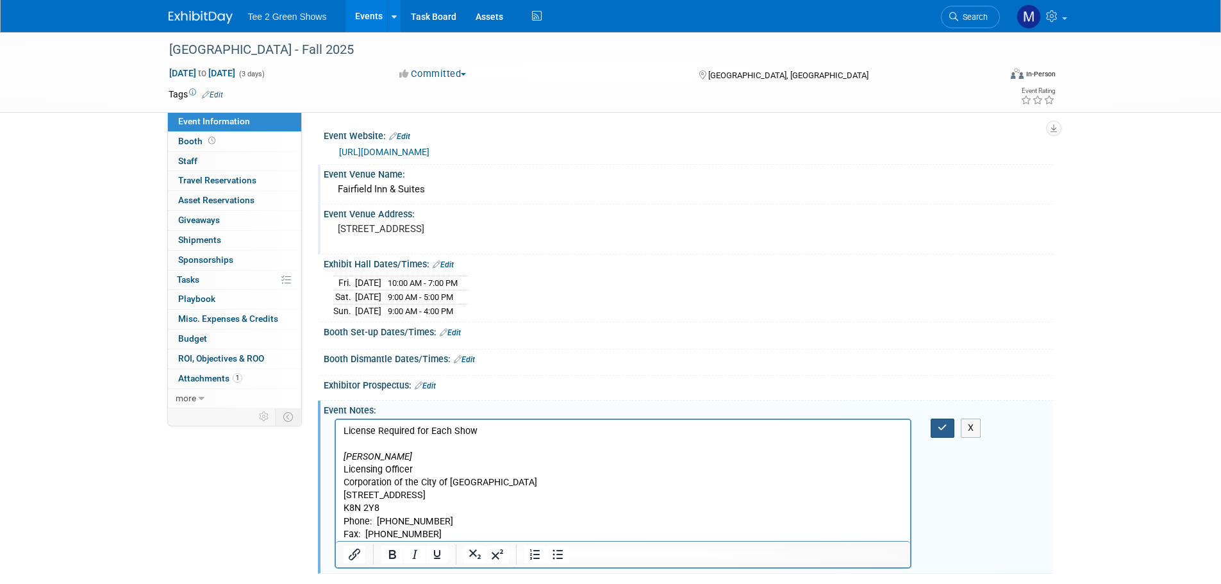
click at [941, 427] on icon "button" at bounding box center [943, 427] width 10 height 9
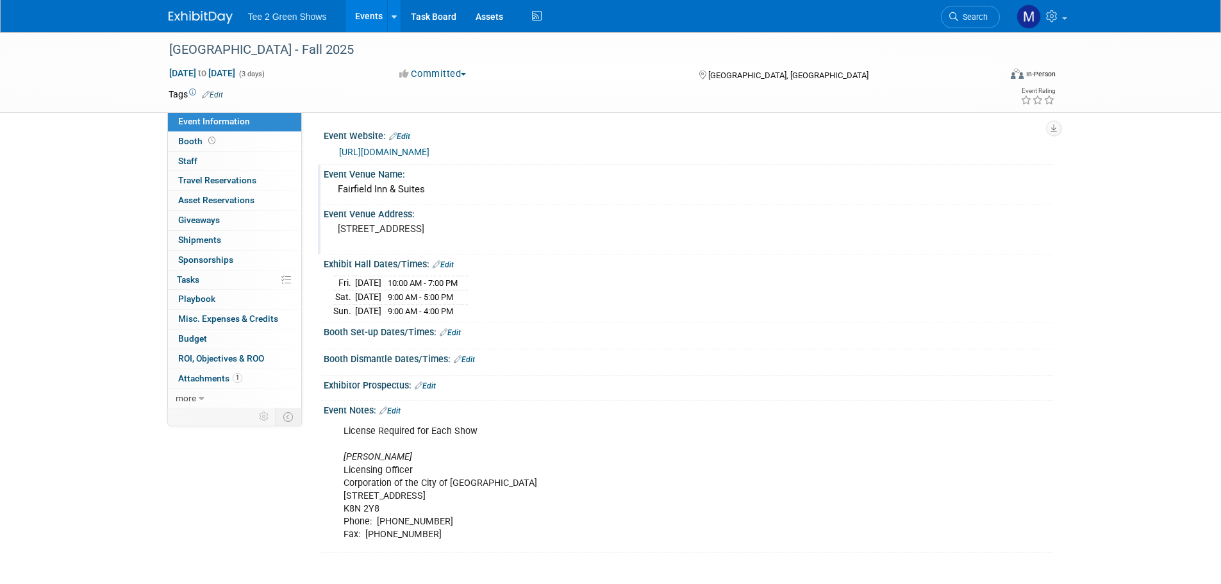
click at [204, 15] on img at bounding box center [201, 17] width 64 height 13
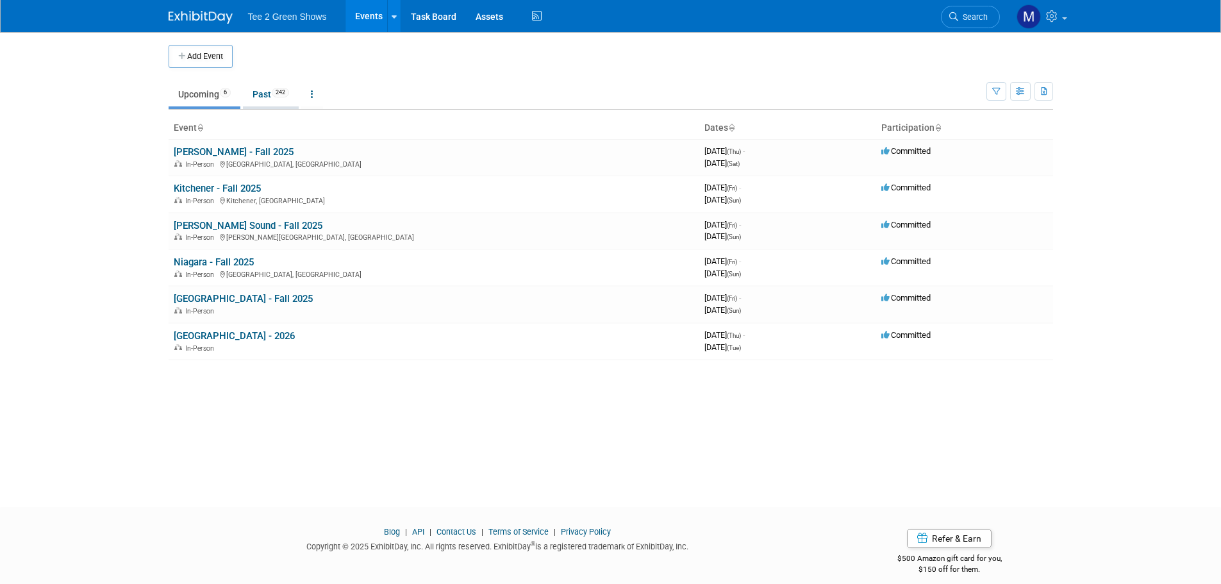
click at [262, 97] on link "Past 242" at bounding box center [271, 94] width 56 height 24
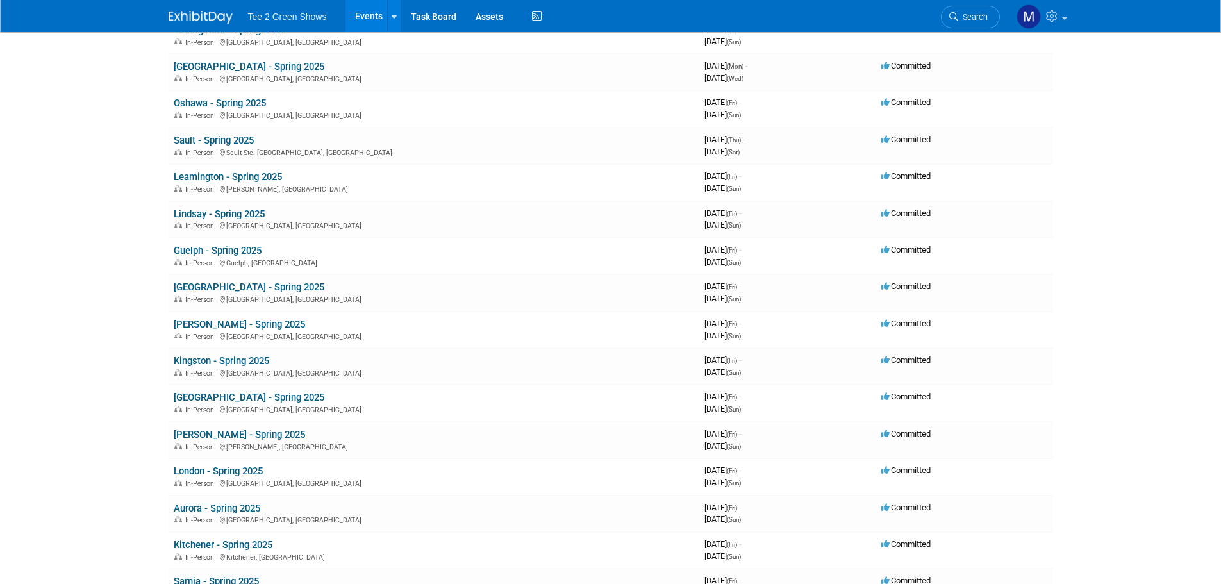
scroll to position [1603, 0]
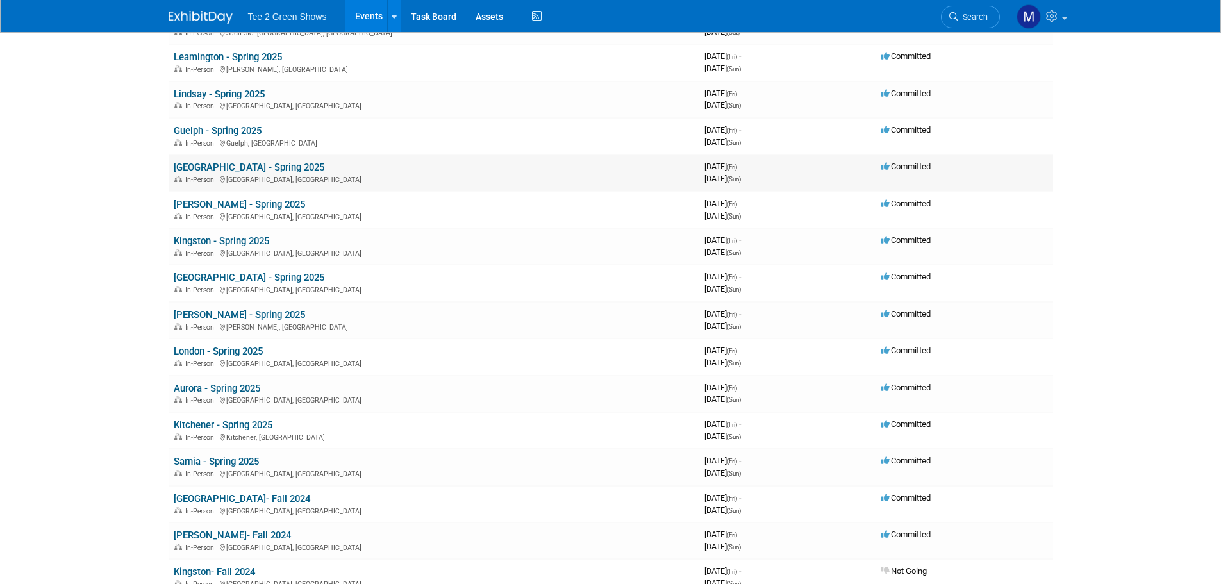
click at [231, 167] on link "[GEOGRAPHIC_DATA] - Spring 2025" at bounding box center [249, 168] width 151 height 12
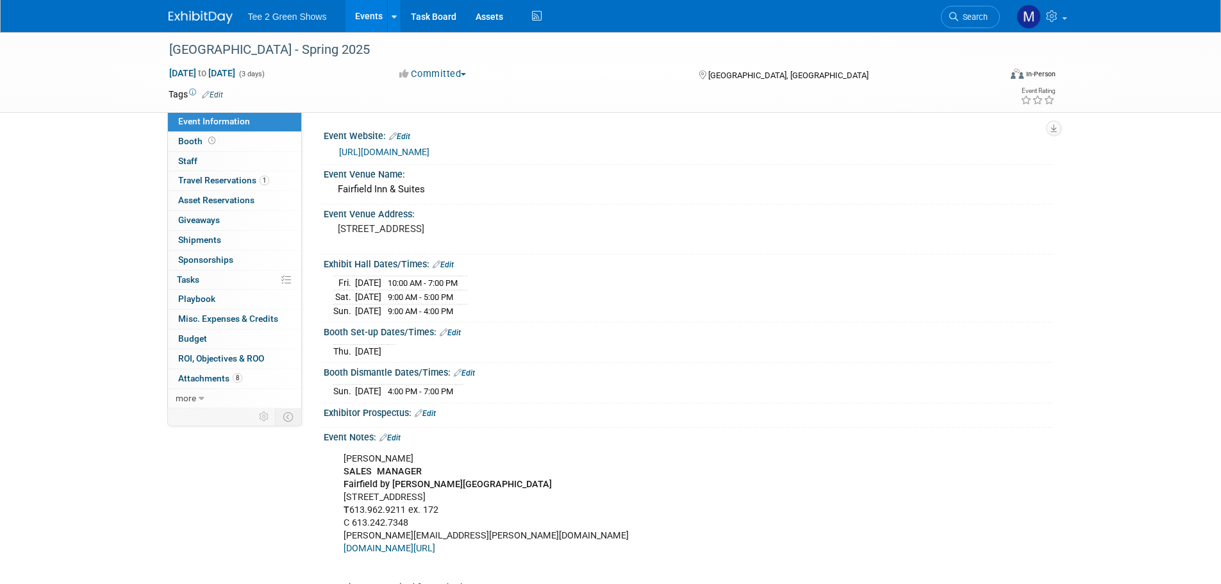
drag, startPoint x: 687, startPoint y: 153, endPoint x: 338, endPoint y: 156, distance: 349.4
click at [338, 156] on div "https://www.marriott.com/fr/hotels/ygkfi-fairfield-inn-and-suites-belleville/ov…" at bounding box center [688, 151] width 710 height 18
copy link "https://www.marriott.com/fr/hotels/ygkfi-fairfield-inn-and-suites-belleville/ov…"
click at [441, 188] on div "Fairfield Inn & Suites" at bounding box center [688, 190] width 710 height 20
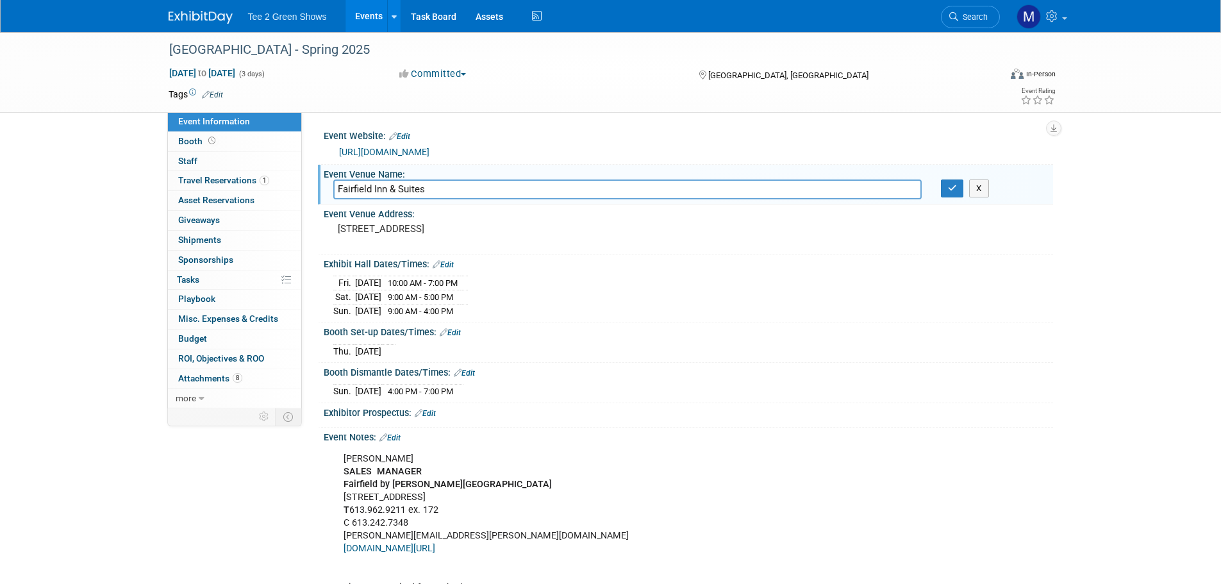
drag, startPoint x: 441, startPoint y: 188, endPoint x: 337, endPoint y: 185, distance: 104.5
click at [337, 185] on input "Fairfield Inn & Suites" at bounding box center [627, 190] width 589 height 20
click at [569, 241] on div "407 N Front St, Belleville, ON K8P 3C8" at bounding box center [475, 234] width 285 height 29
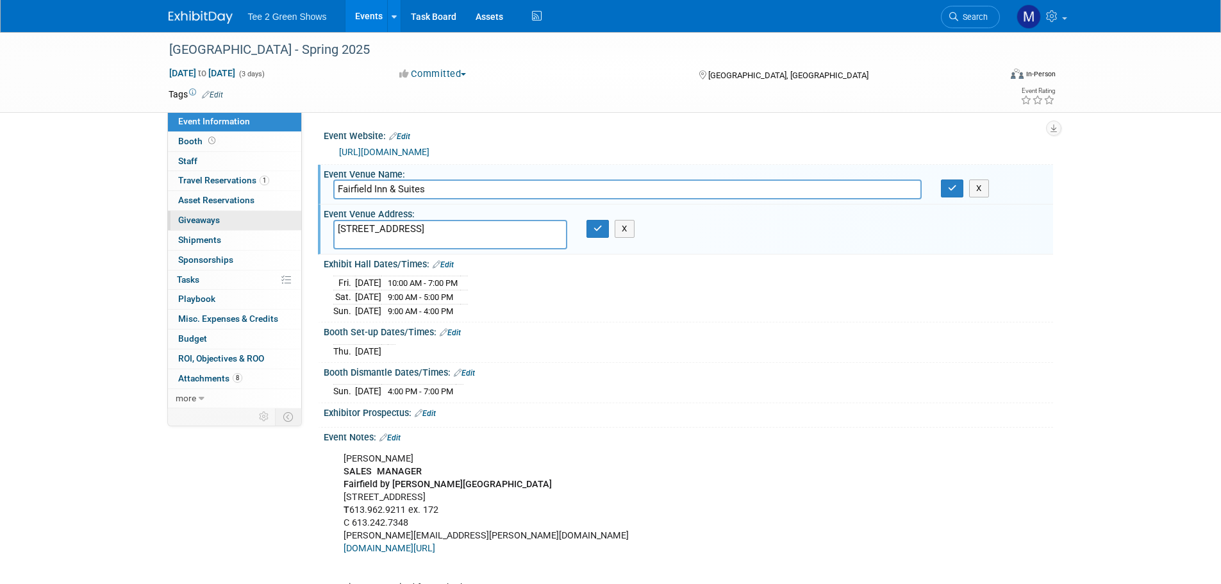
drag, startPoint x: 535, startPoint y: 228, endPoint x: 283, endPoint y: 228, distance: 251.3
click at [283, 228] on div "Event Information Event Info Booth Booth 0 Staff 0 Staff 1 Travel Reservations …" at bounding box center [611, 370] width 904 height 676
click at [592, 221] on button "button" at bounding box center [598, 229] width 23 height 18
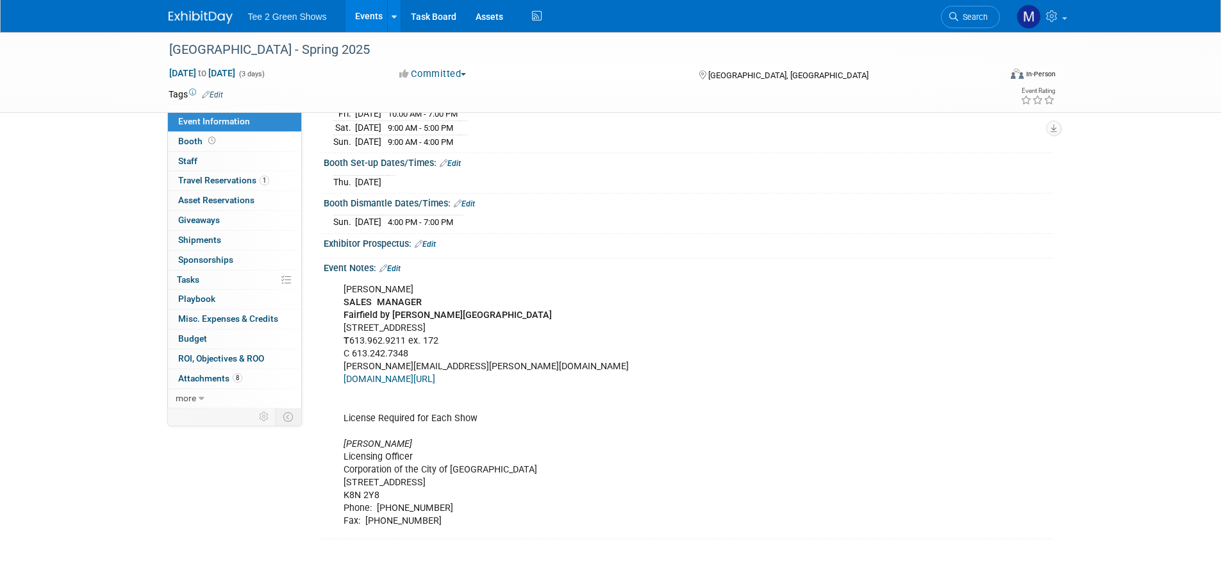
scroll to position [192, 0]
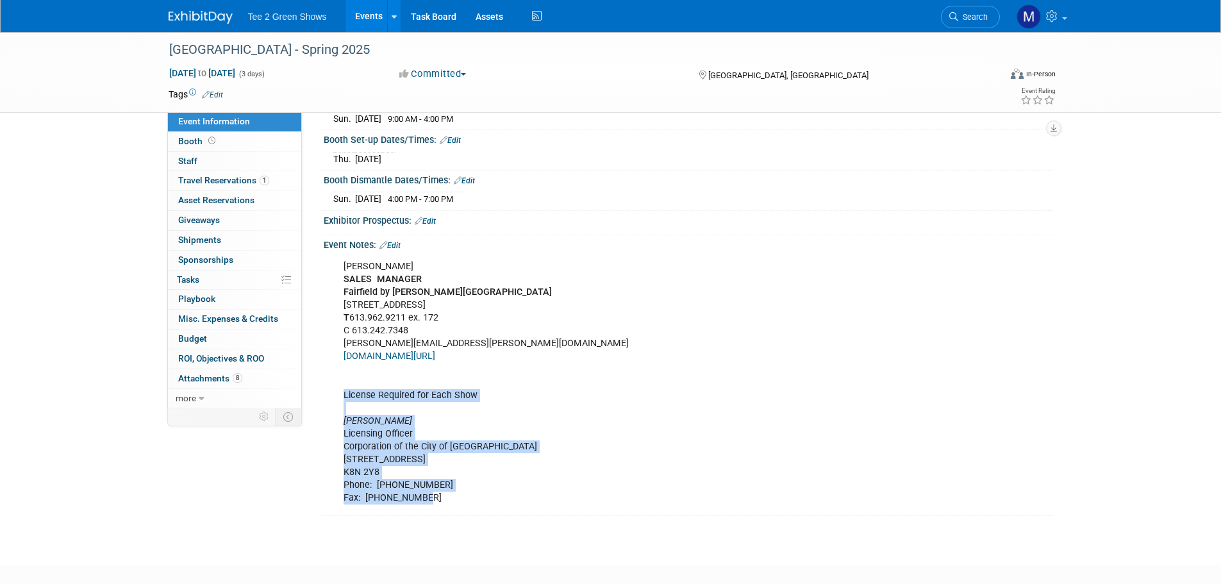
drag, startPoint x: 342, startPoint y: 392, endPoint x: 458, endPoint y: 496, distance: 155.2
click at [458, 496] on div "Tracey Cronkright SALES MANAGER Fairfield by Marriott Belleville 407 North Fron…" at bounding box center [624, 382] width 578 height 257
copy div "License Required for Each Show Christina Keays Licensing Officer Corporation of…"
click at [562, 442] on div "Tracey Cronkright SALES MANAGER Fairfield by Marriott Belleville 407 North Fron…" at bounding box center [624, 382] width 578 height 257
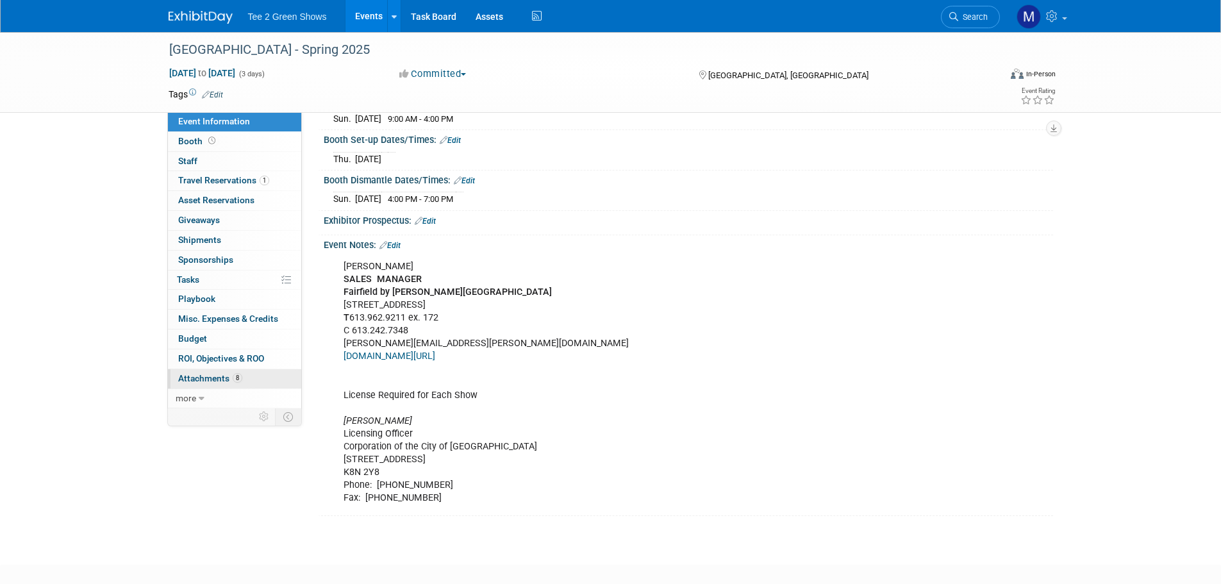
click at [226, 374] on span "Attachments 8" at bounding box center [210, 378] width 64 height 10
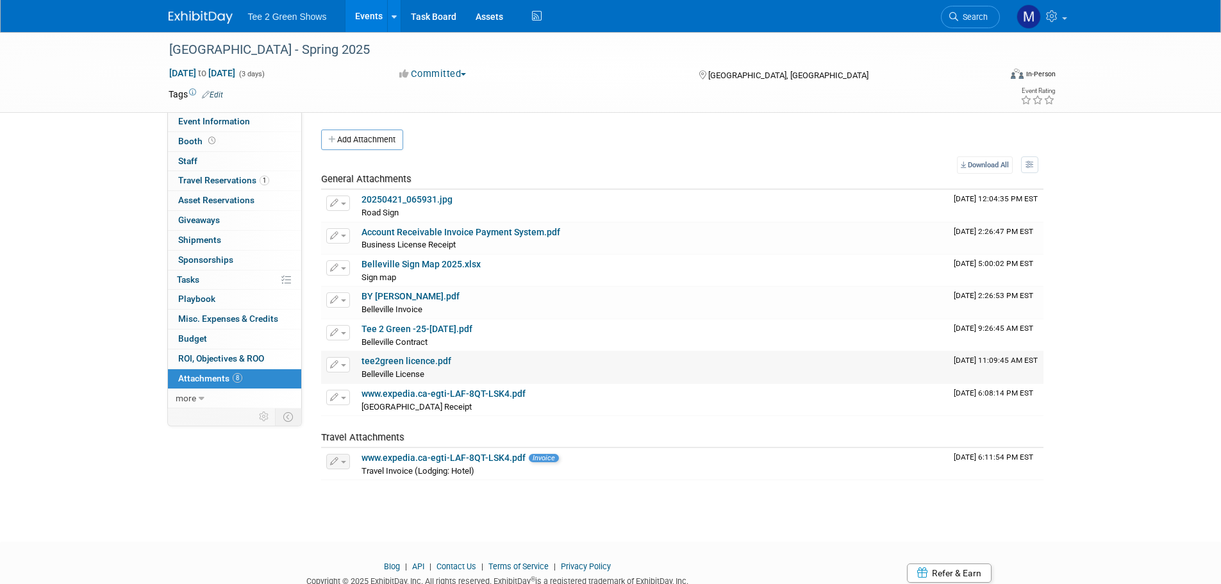
click at [401, 362] on link "tee2green licence.pdf" at bounding box center [407, 361] width 90 height 10
click at [201, 21] on img at bounding box center [201, 17] width 64 height 13
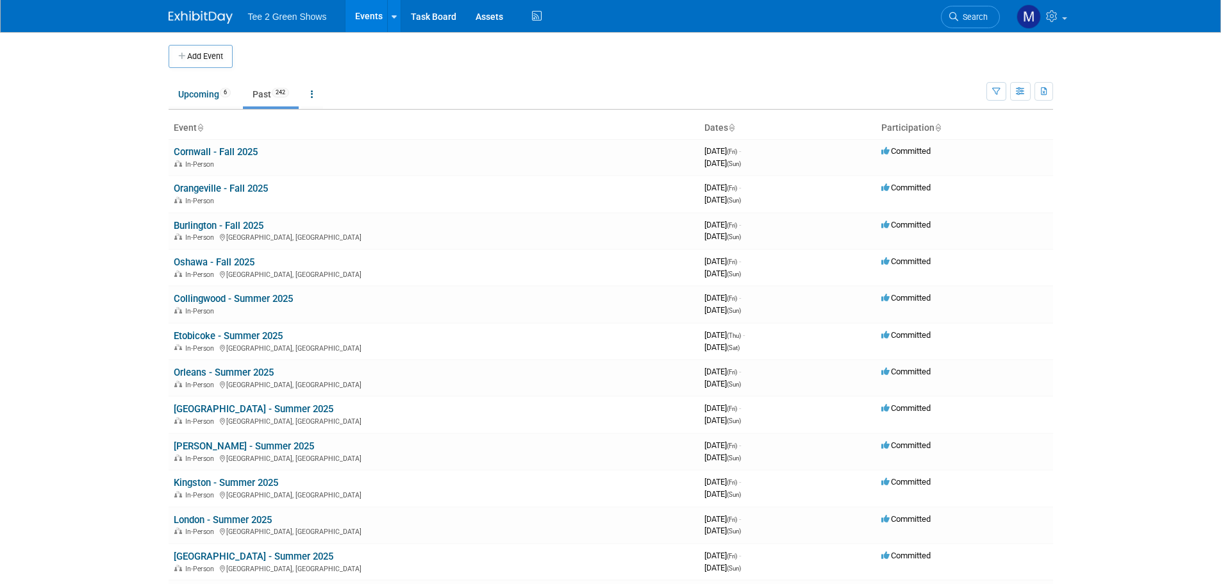
click at [196, 81] on ul "Upcoming 6 Past 242 All Events 248 Past and Upcoming Grouped Annually Events gr…" at bounding box center [578, 95] width 818 height 29
click at [196, 97] on link "Upcoming 6" at bounding box center [205, 94] width 72 height 24
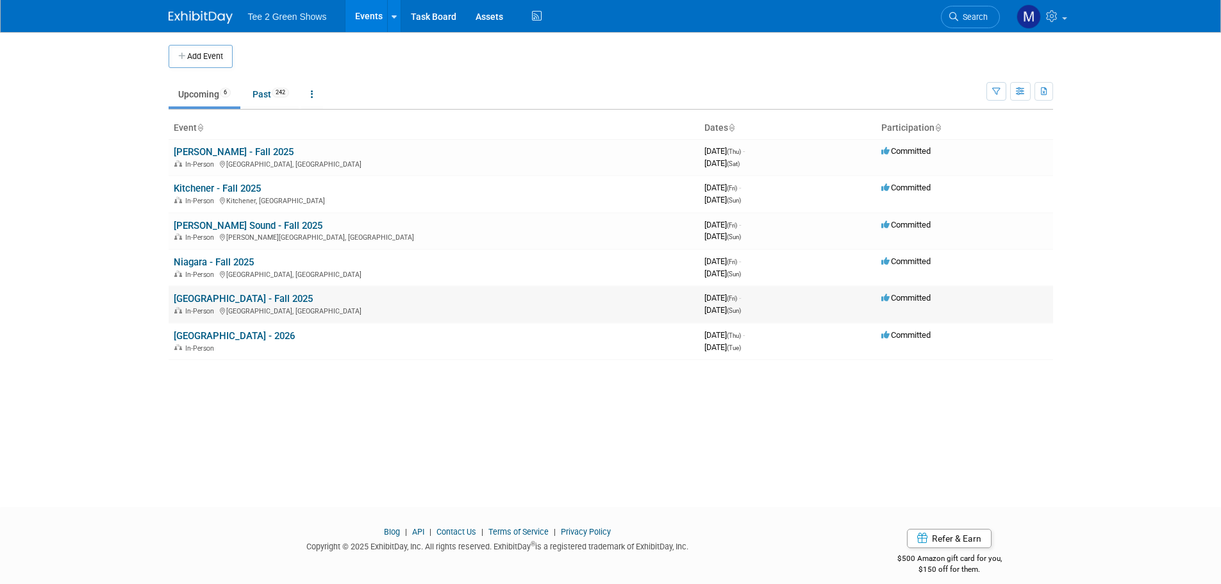
click at [217, 299] on link "[GEOGRAPHIC_DATA] - Fall 2025" at bounding box center [243, 299] width 139 height 12
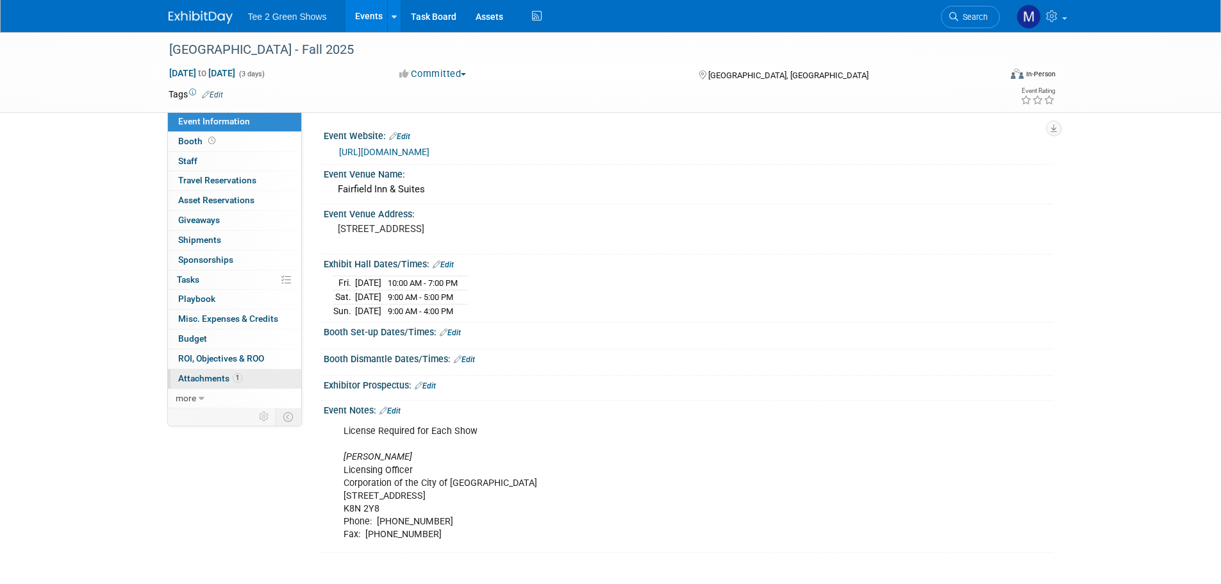
click at [228, 374] on span "Attachments 1" at bounding box center [210, 378] width 64 height 10
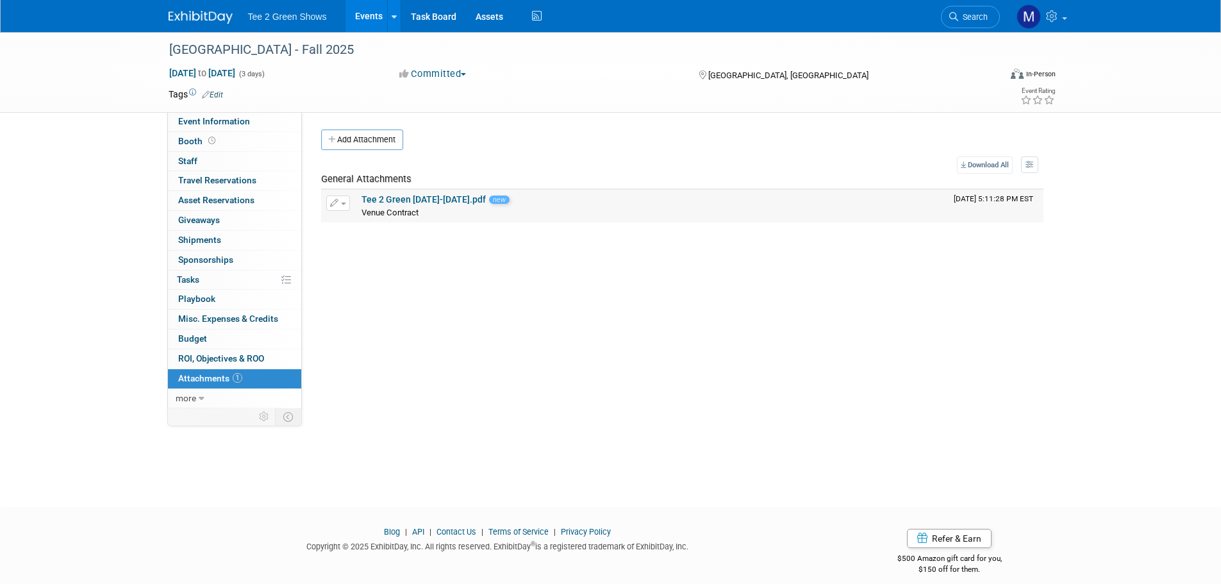
click at [387, 197] on link "Tee 2 Green Oct 24-26.pdf" at bounding box center [424, 199] width 124 height 10
click at [210, 22] on img at bounding box center [201, 17] width 64 height 13
